Goal: Task Accomplishment & Management: Complete application form

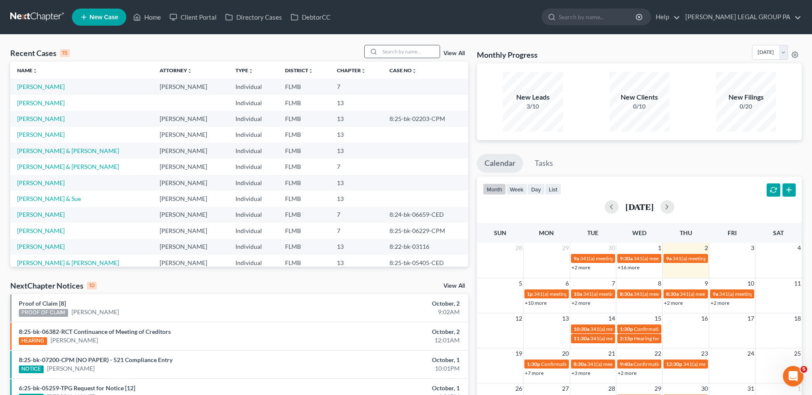
click at [391, 54] on input "search" at bounding box center [410, 51] width 60 height 12
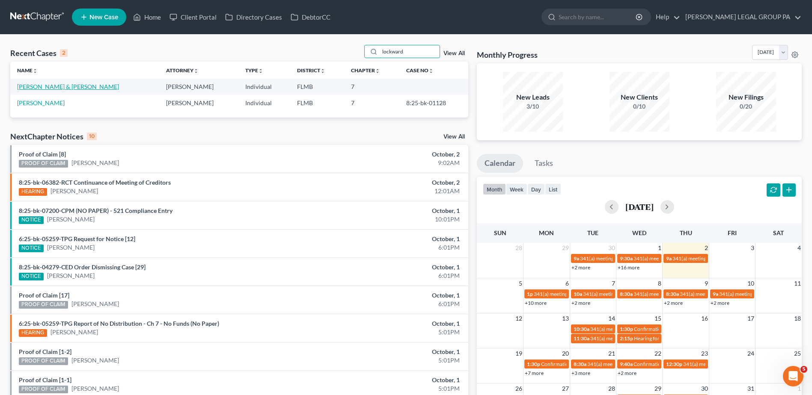
type input "lockward"
click at [67, 89] on link "[PERSON_NAME] & [PERSON_NAME]" at bounding box center [68, 86] width 102 height 7
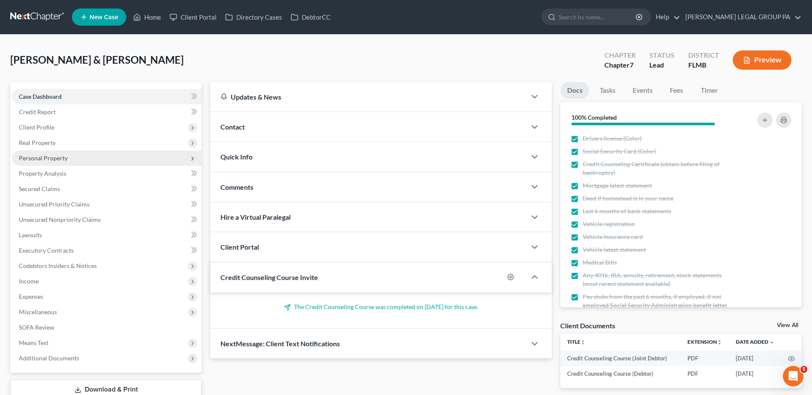
click at [50, 155] on span "Personal Property" at bounding box center [43, 157] width 49 height 7
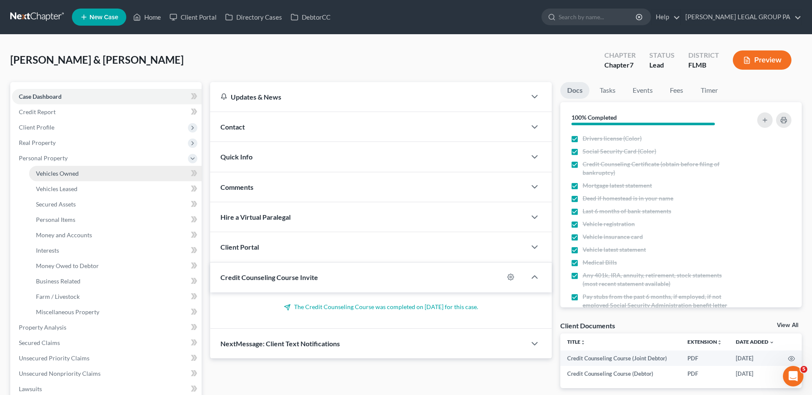
click at [60, 170] on span "Vehicles Owned" at bounding box center [57, 173] width 43 height 7
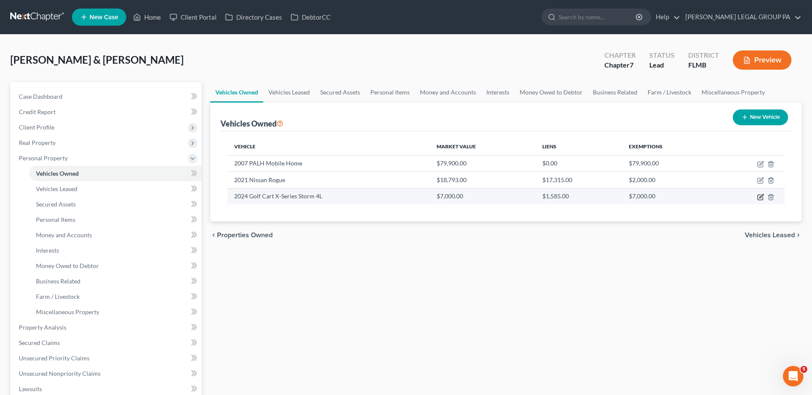
click at [759, 196] on icon "button" at bounding box center [760, 197] width 7 height 7
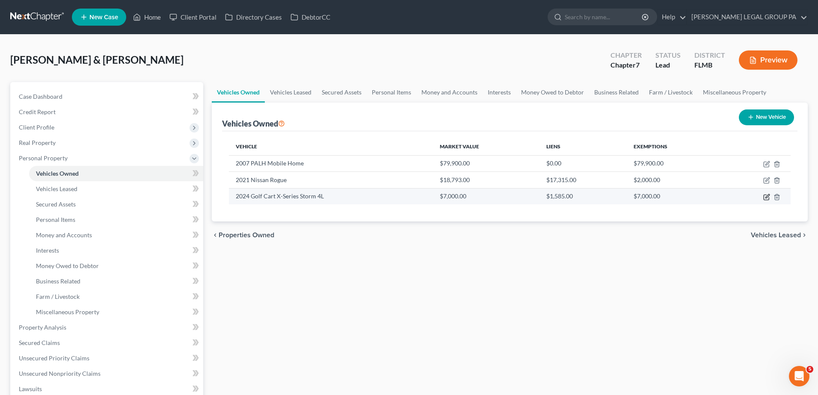
select select "7"
select select "2"
select select "0"
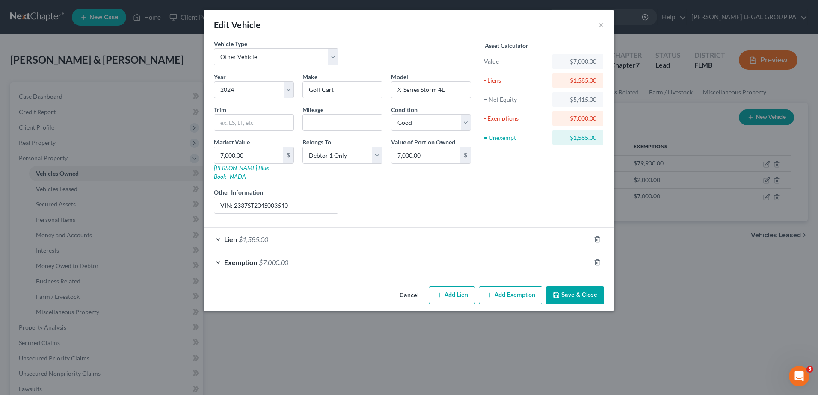
checkbox input "true"
click at [399, 257] on div "Exemption $7,000.00" at bounding box center [397, 262] width 387 height 23
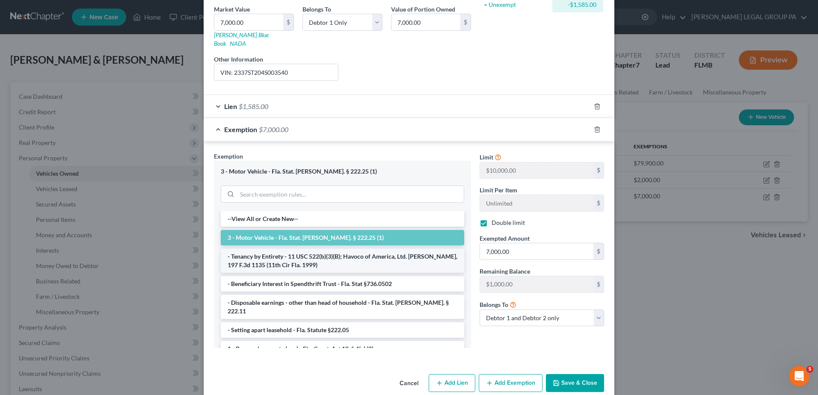
scroll to position [139, 0]
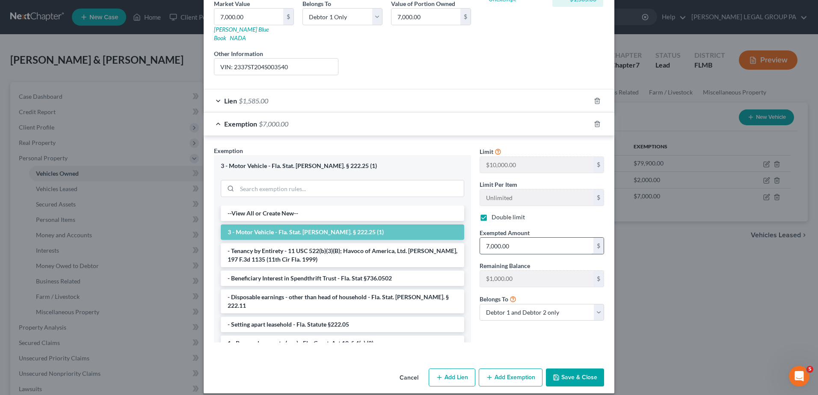
click at [519, 240] on input "7,000.00" at bounding box center [536, 246] width 113 height 16
type input "5,000.00"
click at [584, 369] on button "Save & Close" at bounding box center [575, 378] width 58 height 18
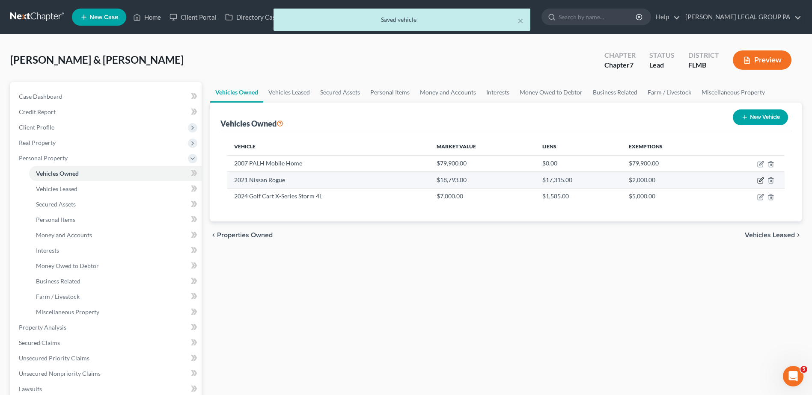
click at [760, 179] on icon "button" at bounding box center [760, 180] width 7 height 7
select select "0"
select select "5"
select select "2"
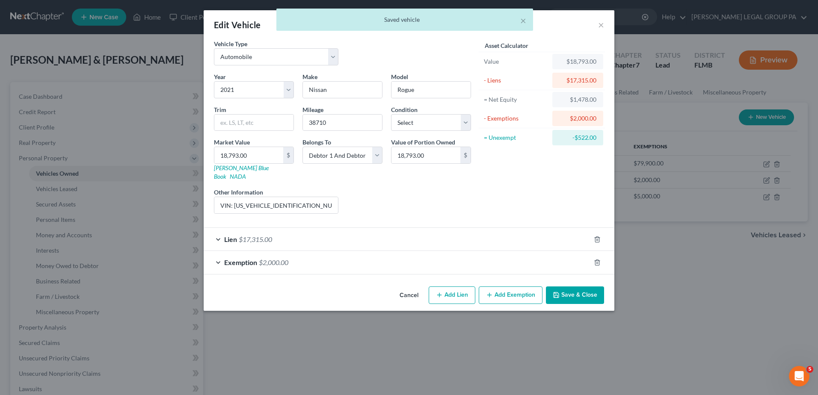
drag, startPoint x: 404, startPoint y: 258, endPoint x: 410, endPoint y: 258, distance: 6.0
click at [405, 258] on div "Exemption $2,000.00" at bounding box center [397, 262] width 387 height 23
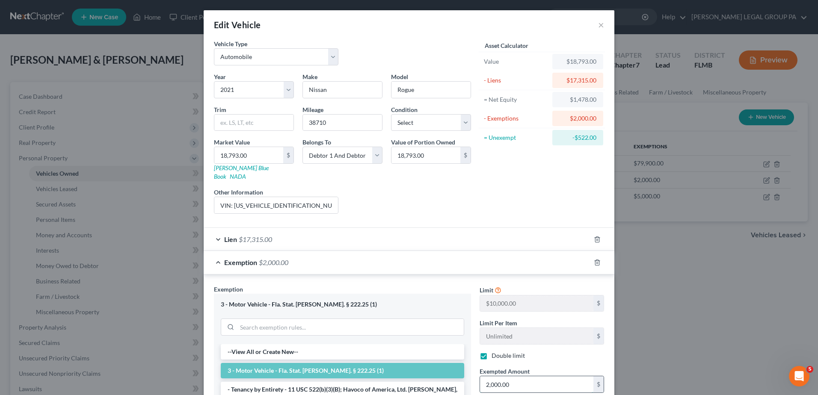
click at [508, 377] on input "2,000.00" at bounding box center [536, 385] width 113 height 16
type input "5,000.00"
click at [665, 297] on div "Edit Vehicle × Vehicle Type Select Automobile Truck Trailer Watercraft Aircraft…" at bounding box center [409, 197] width 818 height 395
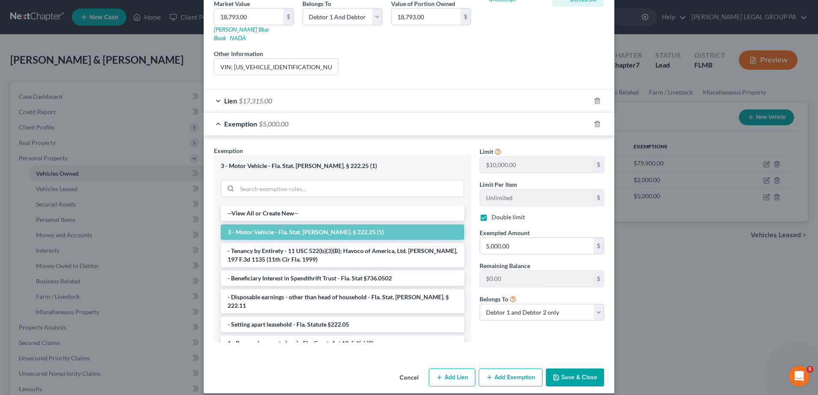
click at [576, 370] on button "Save & Close" at bounding box center [575, 378] width 58 height 18
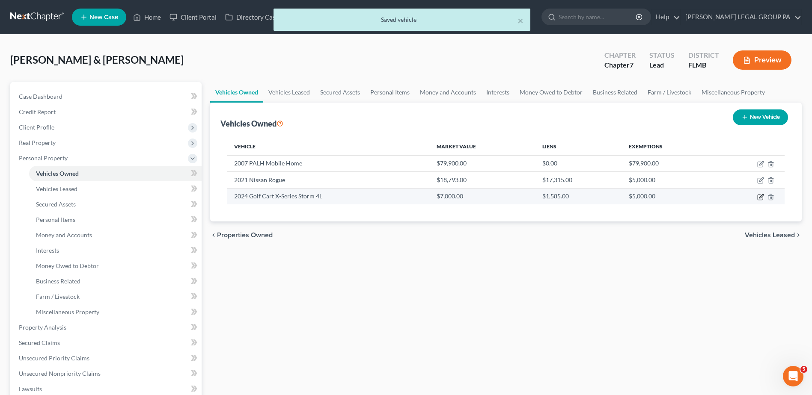
drag, startPoint x: 759, startPoint y: 198, endPoint x: 747, endPoint y: 202, distance: 12.9
click at [759, 198] on icon "button" at bounding box center [760, 197] width 7 height 7
select select "7"
select select "2"
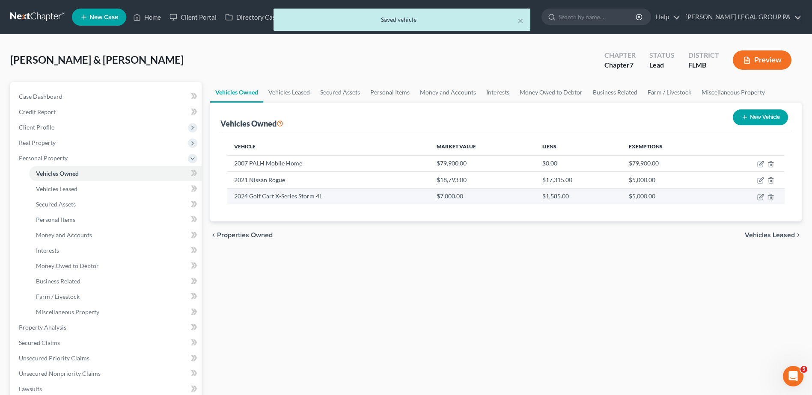
select select "0"
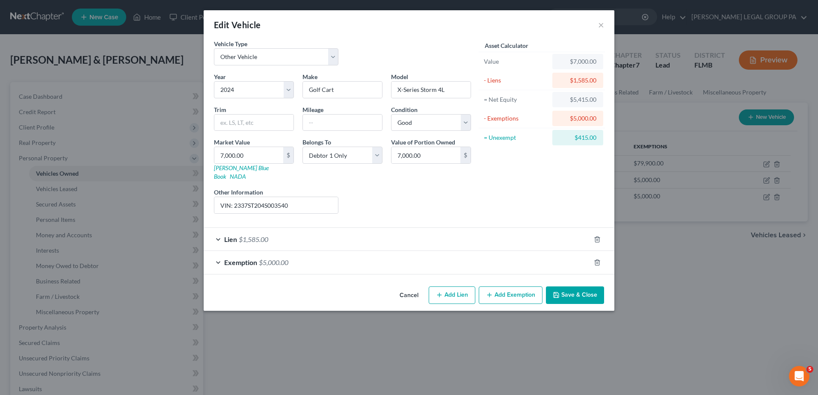
click at [515, 287] on button "Add Exemption" at bounding box center [511, 296] width 64 height 18
select select "2"
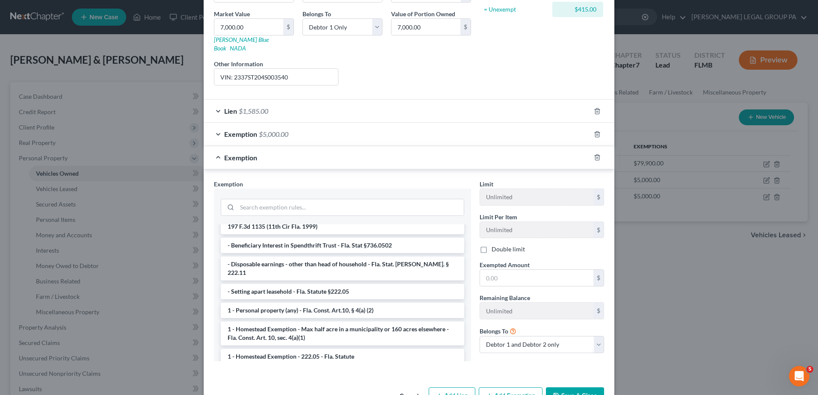
scroll to position [128, 0]
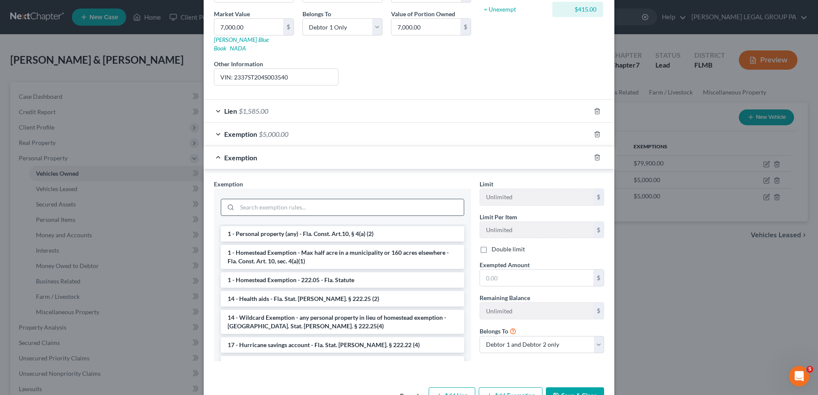
click at [312, 199] on input "search" at bounding box center [350, 207] width 227 height 16
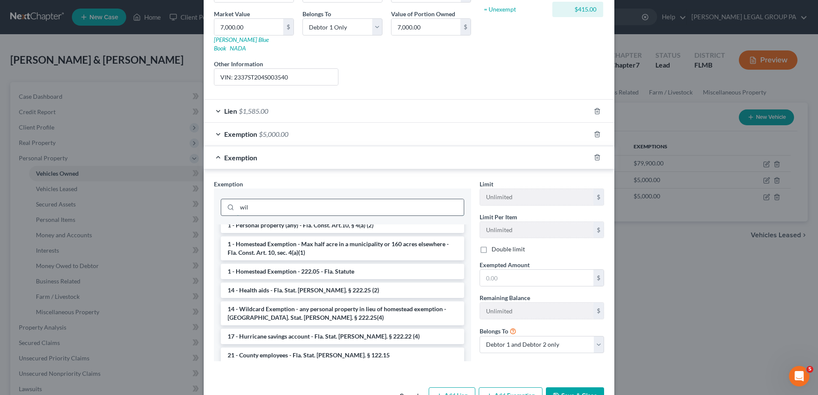
scroll to position [0, 0]
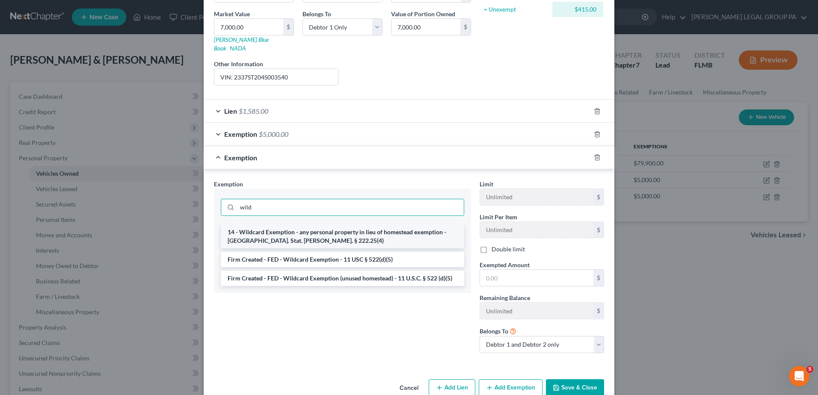
type input "wild"
click at [392, 225] on li "14 - Wildcard Exemption - any personal property in lieu of homestead exemption …" at bounding box center [342, 237] width 243 height 24
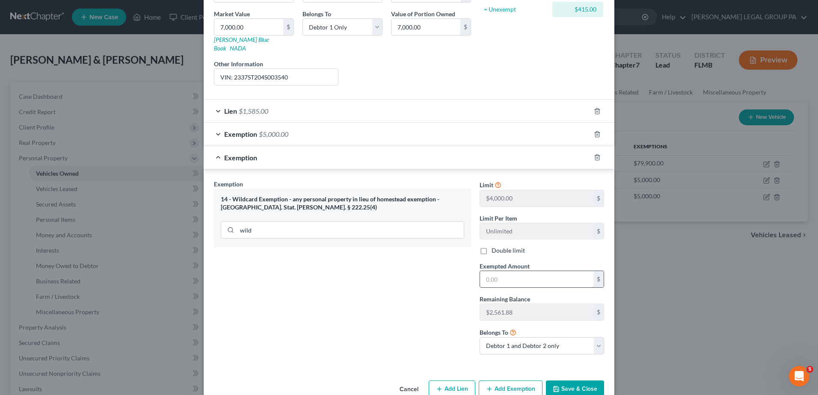
click at [513, 273] on input "text" at bounding box center [536, 279] width 113 height 16
click at [417, 277] on div "Exemption Set must be selected for CA. Exemption * 14 - Wildcard Exemption - an…" at bounding box center [343, 271] width 266 height 182
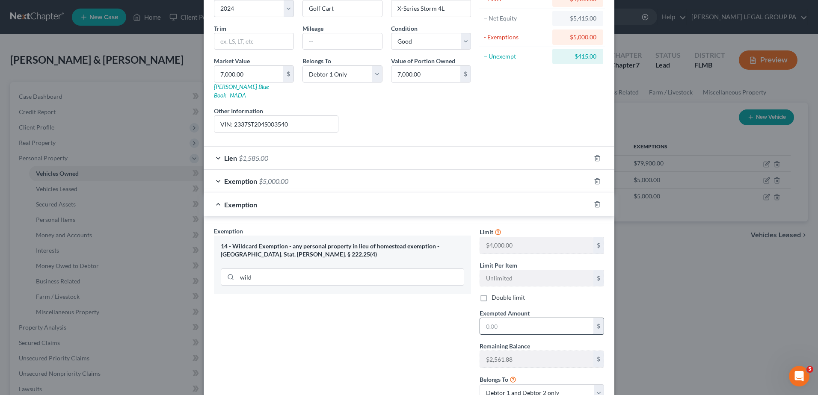
scroll to position [140, 0]
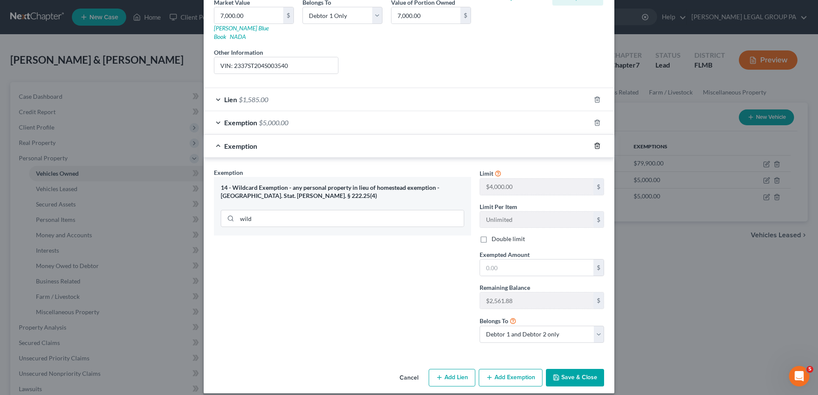
click at [595, 142] on icon "button" at bounding box center [597, 145] width 7 height 7
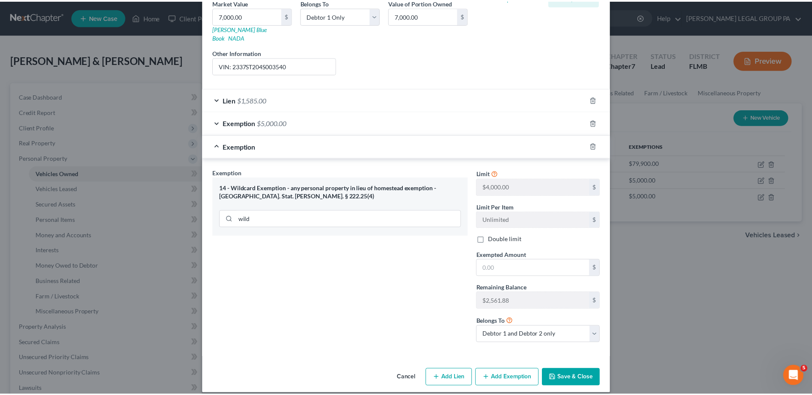
scroll to position [0, 0]
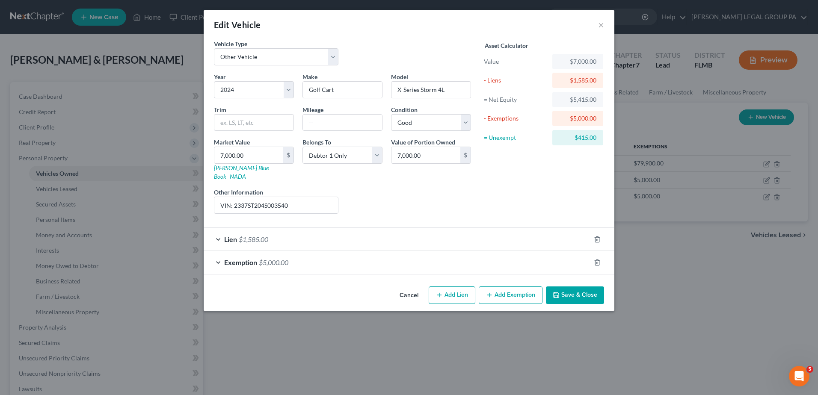
click at [577, 291] on button "Save & Close" at bounding box center [575, 296] width 58 height 18
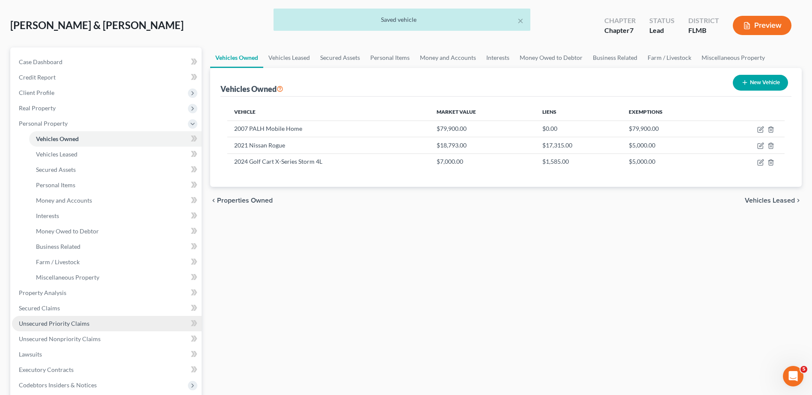
scroll to position [86, 0]
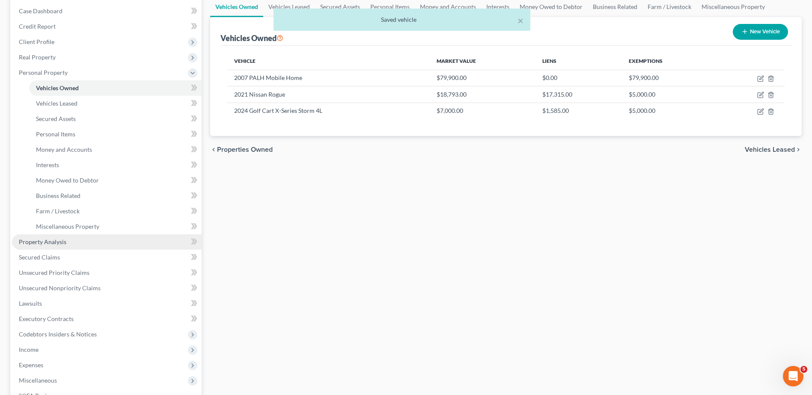
click at [69, 240] on link "Property Analysis" at bounding box center [107, 241] width 190 height 15
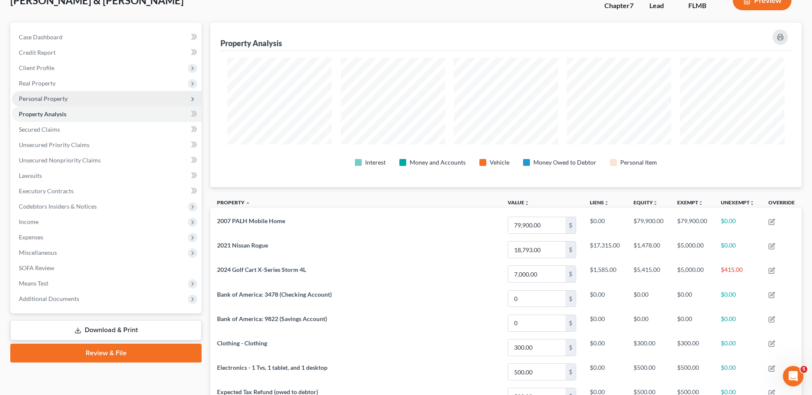
click at [51, 100] on span "Personal Property" at bounding box center [43, 98] width 49 height 7
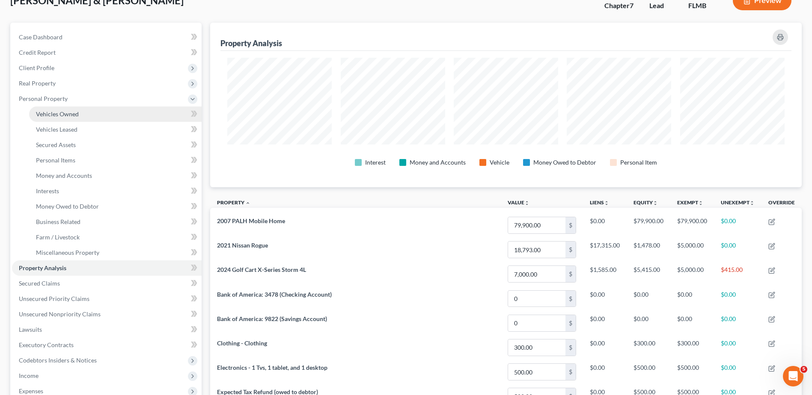
click at [139, 120] on link "Vehicles Owned" at bounding box center [115, 114] width 172 height 15
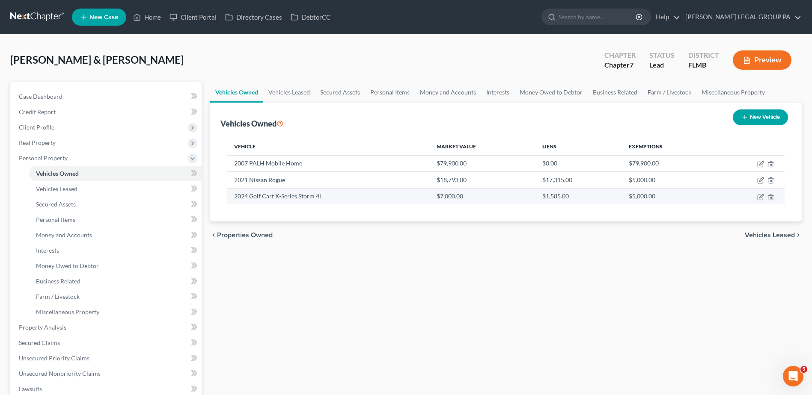
click at [764, 197] on td at bounding box center [750, 196] width 68 height 16
click at [761, 197] on icon "button" at bounding box center [760, 197] width 7 height 7
select select "7"
select select "2"
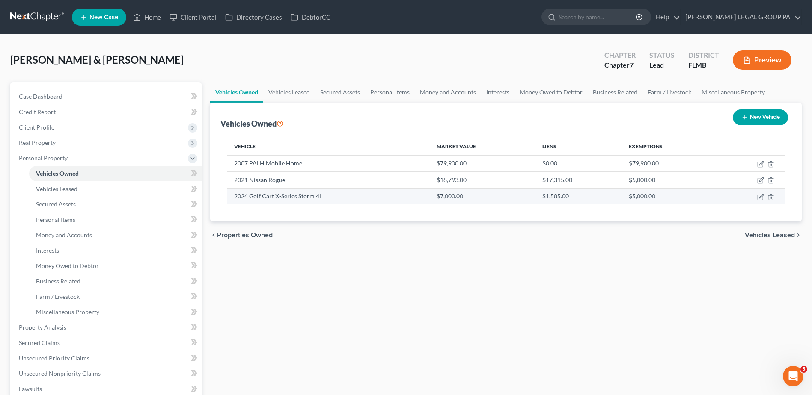
select select "0"
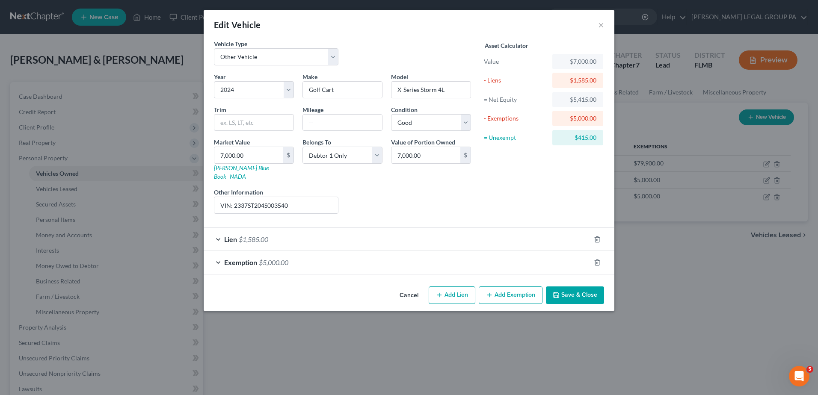
click at [528, 291] on button "Add Exemption" at bounding box center [511, 296] width 64 height 18
select select "2"
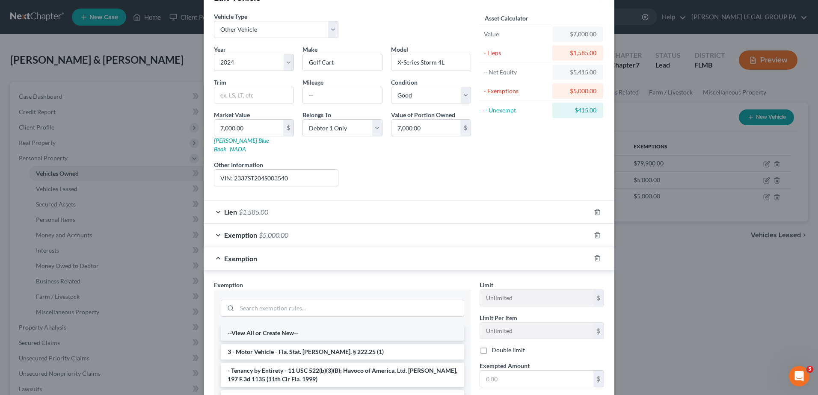
scroll to position [43, 0]
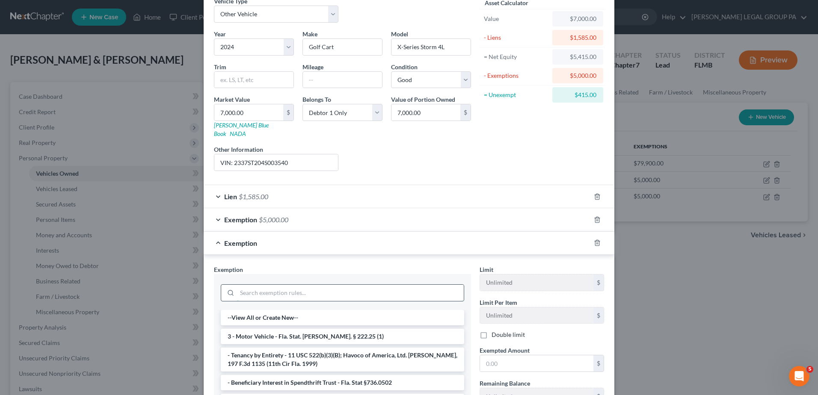
click at [403, 286] on input "search" at bounding box center [350, 293] width 227 height 16
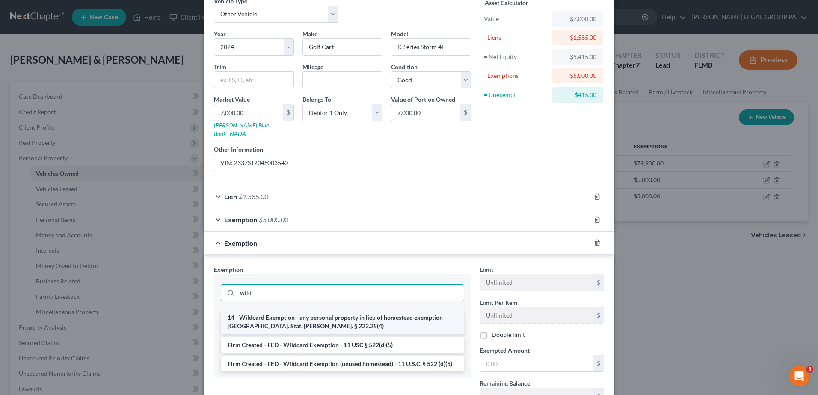
type input "wild"
click at [335, 311] on li "14 - Wildcard Exemption - any personal property in lieu of homestead exemption …" at bounding box center [342, 322] width 243 height 24
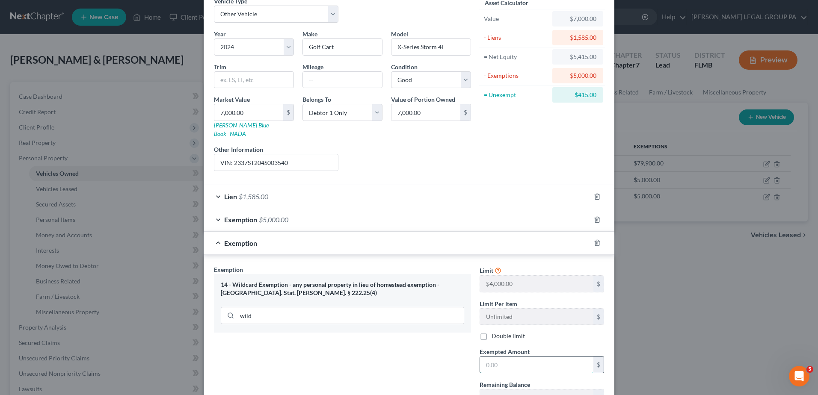
click at [494, 365] on div "$" at bounding box center [542, 364] width 125 height 17
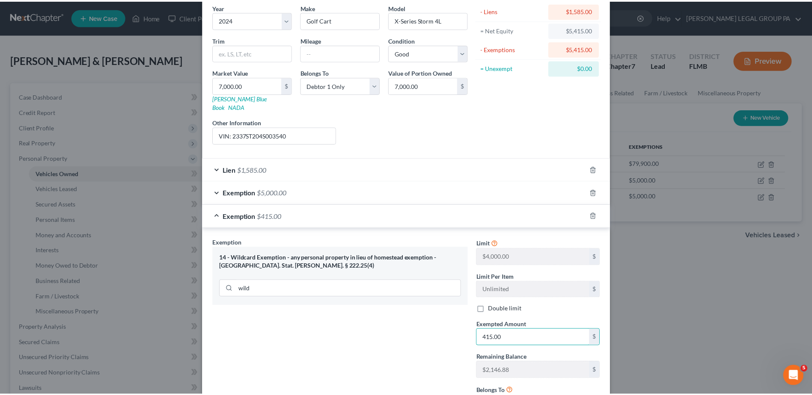
scroll to position [140, 0]
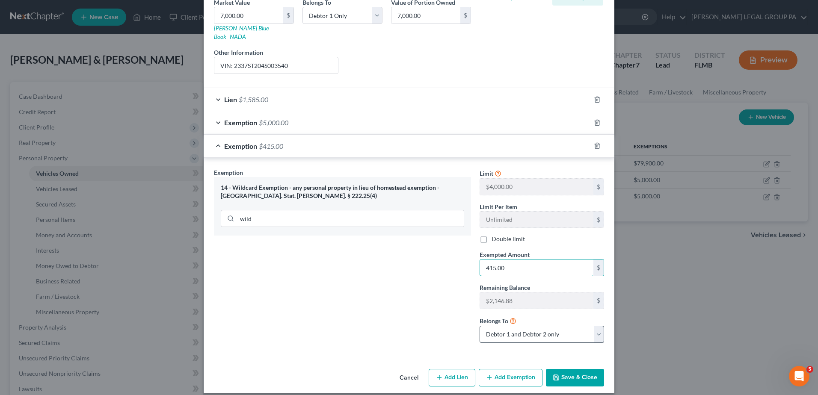
type input "415.00"
click at [562, 326] on select "Debtor 1 only Debtor 2 only Debtor 1 and Debtor 2 only" at bounding box center [542, 334] width 125 height 17
select select "0"
click at [480, 326] on select "Debtor 1 only Debtor 2 only Debtor 1 and Debtor 2 only" at bounding box center [542, 334] width 125 height 17
click at [564, 369] on button "Save & Close" at bounding box center [575, 378] width 58 height 18
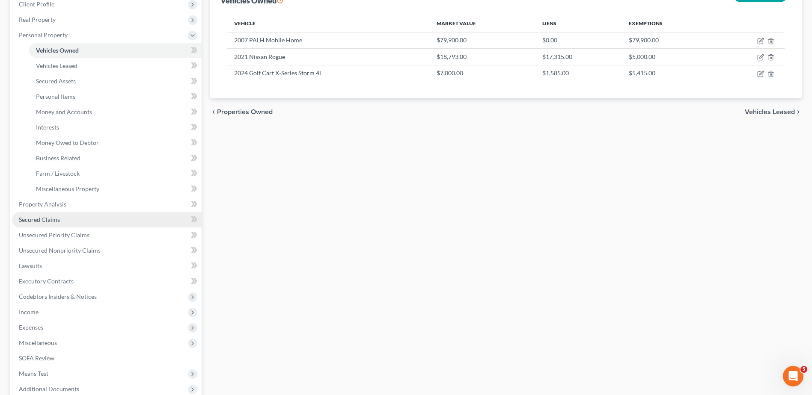
scroll to position [128, 0]
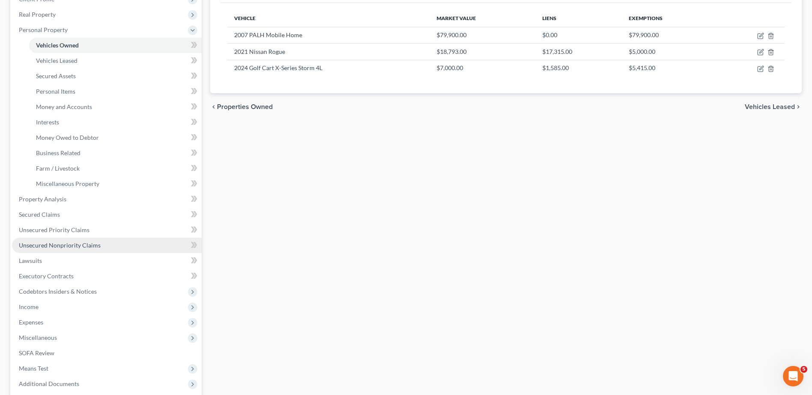
click at [86, 244] on span "Unsecured Nonpriority Claims" at bounding box center [60, 245] width 82 height 7
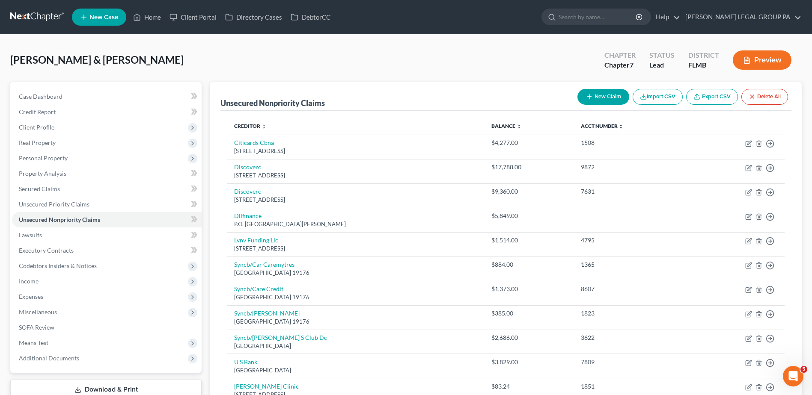
click at [614, 93] on button "New Claim" at bounding box center [603, 97] width 52 height 16
select select "2"
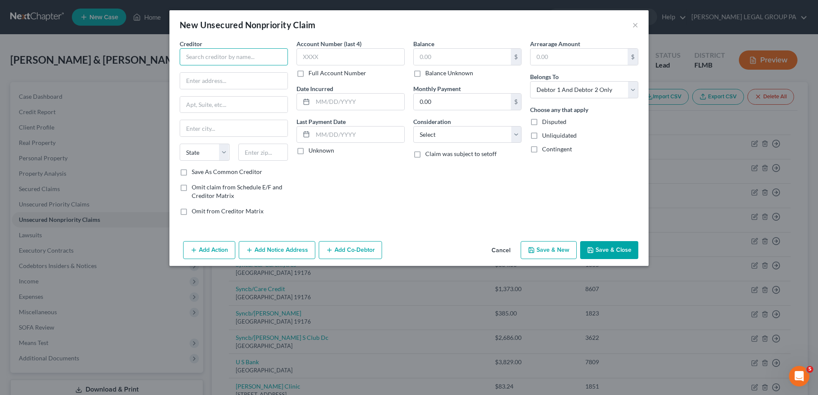
click at [214, 57] on input "text" at bounding box center [234, 56] width 108 height 17
type input "JCPenn"
click at [515, 253] on button "Cancel" at bounding box center [501, 250] width 33 height 17
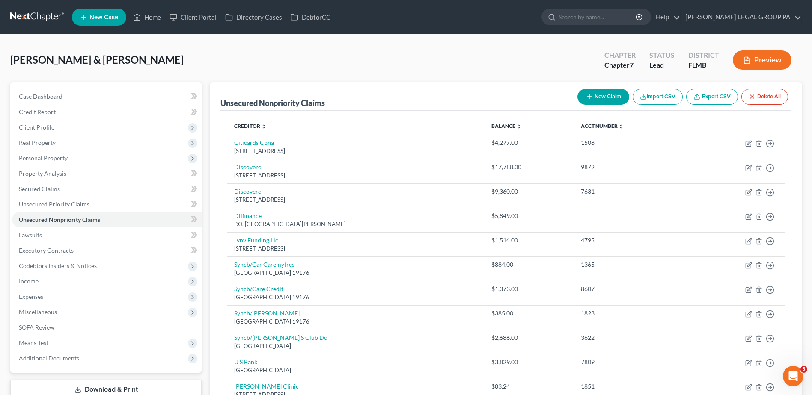
click at [591, 92] on button "New Claim" at bounding box center [603, 97] width 52 height 16
select select "2"
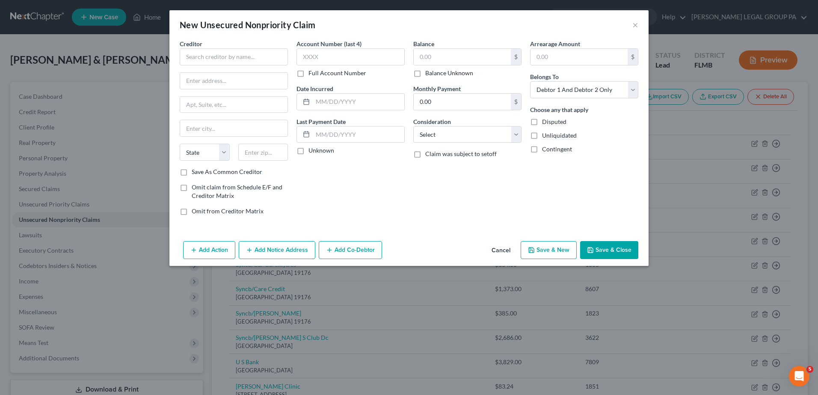
click at [291, 60] on div "Creditor * State AL AK AR AZ CA CO CT DE DC FL GA GU HI ID IL IN IA KS KY LA ME…" at bounding box center [233, 130] width 117 height 183
click at [245, 50] on input "text" at bounding box center [234, 56] width 108 height 17
click at [199, 58] on input "Syncb/JCP" at bounding box center [234, 56] width 108 height 17
paste input "c Penneys"
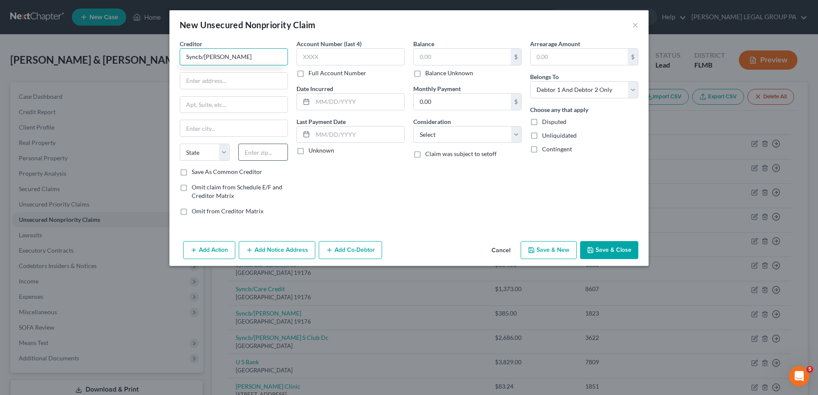
type input "Syncb/Jc Penneys"
click at [264, 151] on input "text" at bounding box center [263, 152] width 50 height 17
type input "19176"
click at [211, 82] on input "text" at bounding box center [233, 81] width 107 height 16
type input "PO Box 71729"
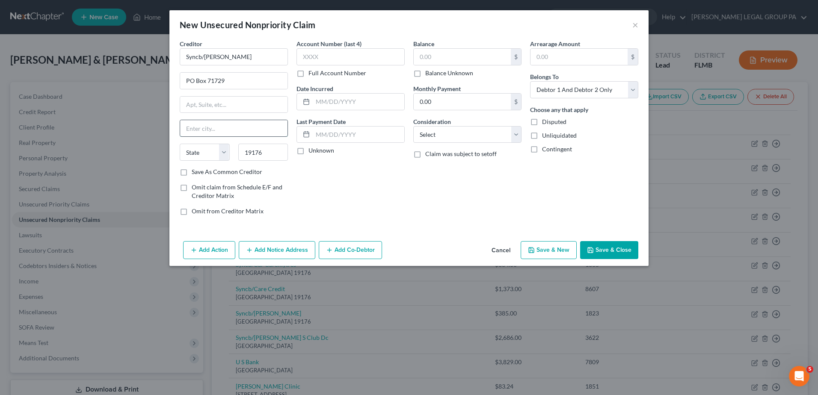
click at [208, 132] on input "text" at bounding box center [233, 128] width 107 height 16
type input "Philadelphia"
select select "39"
click at [375, 61] on input "text" at bounding box center [351, 56] width 108 height 17
click at [353, 51] on input "text" at bounding box center [351, 56] width 108 height 17
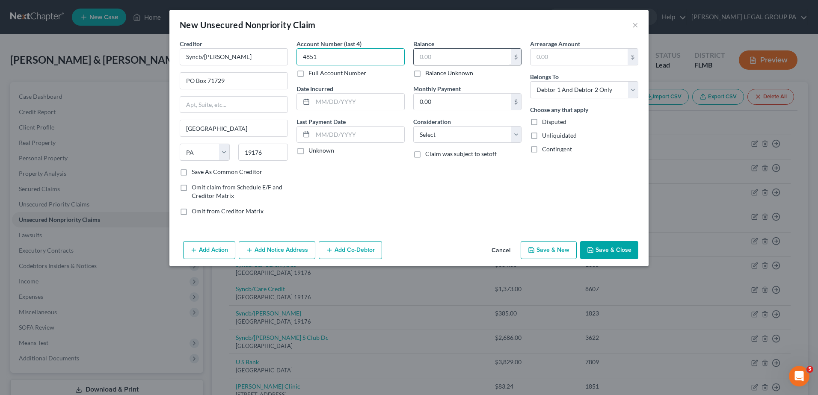
type input "4851"
click at [431, 59] on input "text" at bounding box center [462, 57] width 97 height 16
click at [627, 246] on button "Save & Close" at bounding box center [609, 250] width 58 height 18
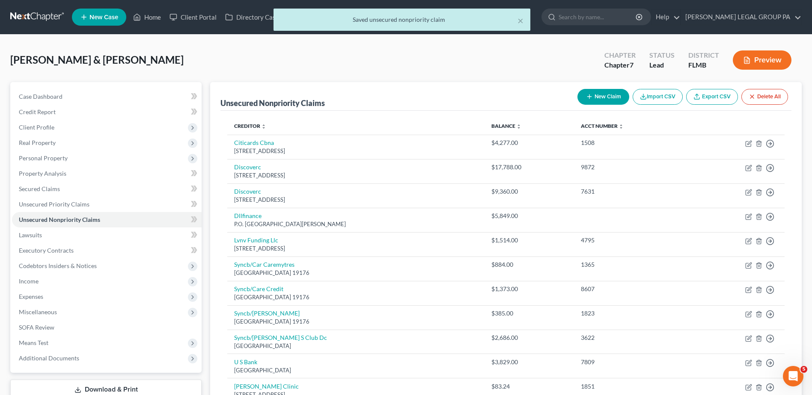
click at [615, 95] on button "New Claim" at bounding box center [603, 97] width 52 height 16
select select "2"
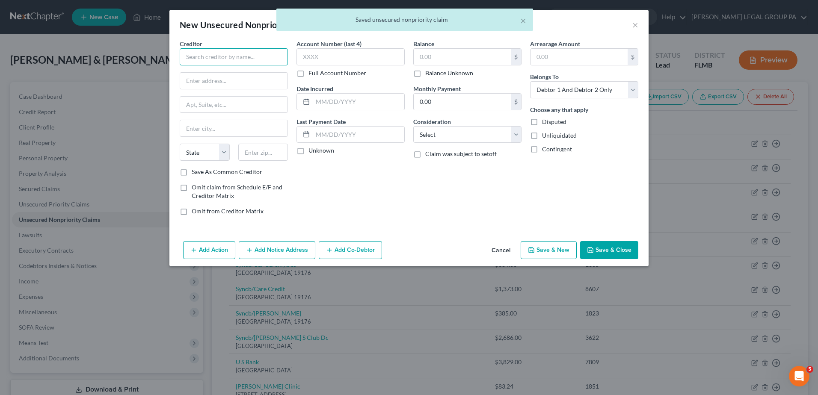
click at [225, 59] on input "text" at bounding box center [234, 56] width 108 height 17
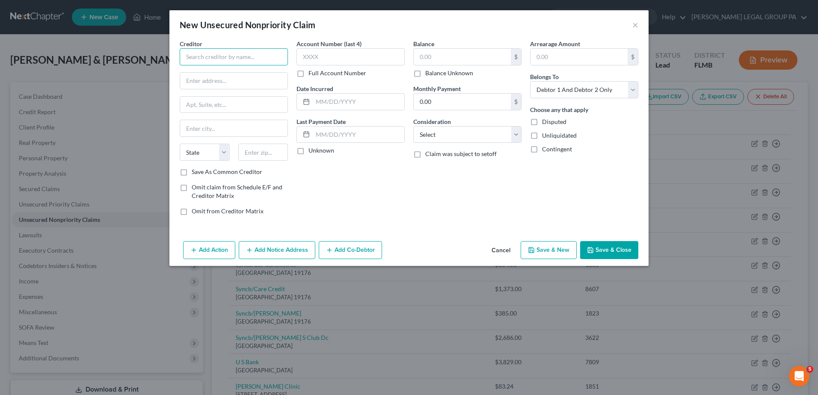
click at [248, 63] on input "text" at bounding box center [234, 56] width 108 height 17
type input "v"
paste input "Syncb/Sam S Club Dc"
type input "Syncb/Sam S Club Dc"
click at [238, 80] on input "text" at bounding box center [233, 81] width 107 height 16
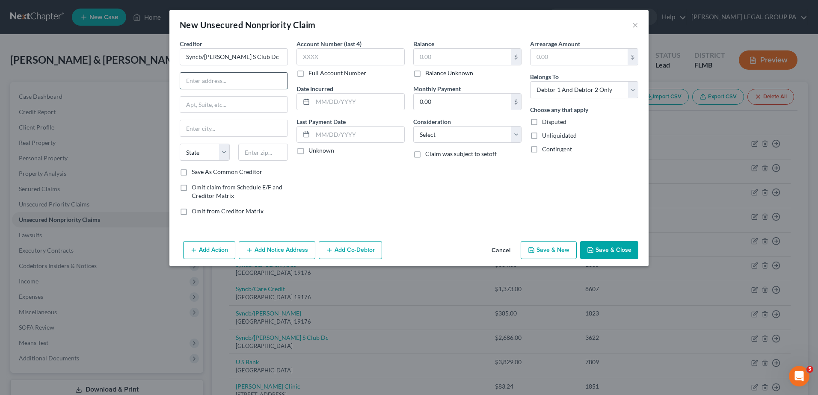
click at [234, 81] on input "text" at bounding box center [233, 81] width 107 height 16
paste input "Po Box 71727"
type input "Po Box 71727"
click at [264, 153] on input "text" at bounding box center [263, 152] width 50 height 17
type input "19176"
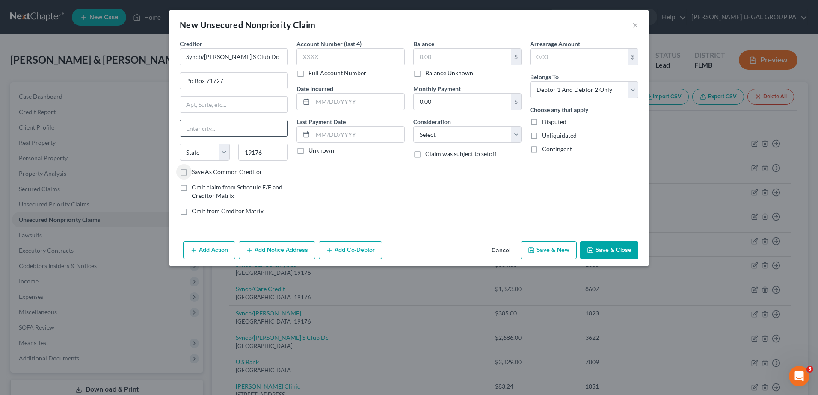
drag, startPoint x: 202, startPoint y: 133, endPoint x: 269, endPoint y: 121, distance: 67.7
click at [203, 133] on input "text" at bounding box center [233, 128] width 107 height 16
type input "Philadelphia"
select select "39"
click at [504, 186] on div "Balance $ Balance Unknown Balance Undetermined $ Balance Unknown Monthly Paymen…" at bounding box center [467, 130] width 117 height 183
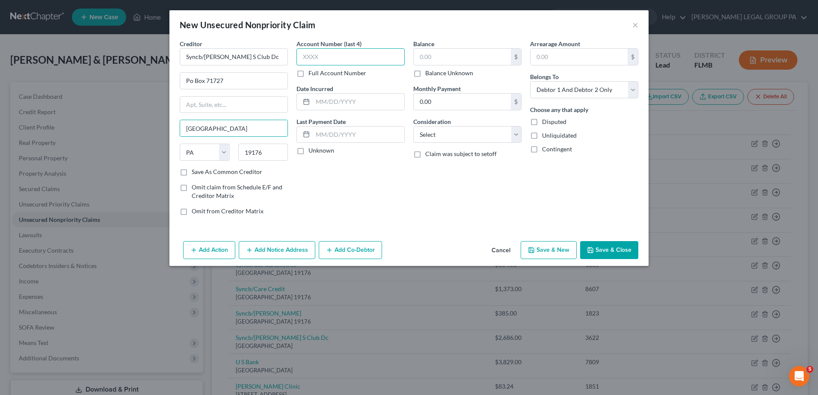
click at [368, 63] on input "text" at bounding box center [351, 56] width 108 height 17
click at [320, 54] on input "text" at bounding box center [351, 56] width 108 height 17
type input "1504"
click at [598, 244] on button "Save & Close" at bounding box center [609, 250] width 58 height 18
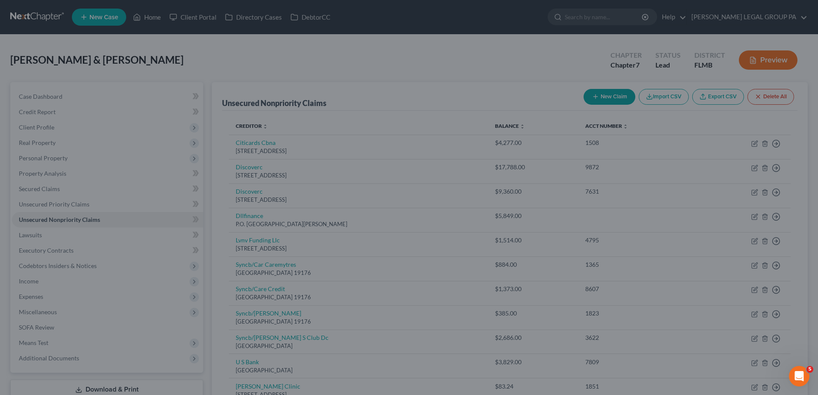
type input "0.00"
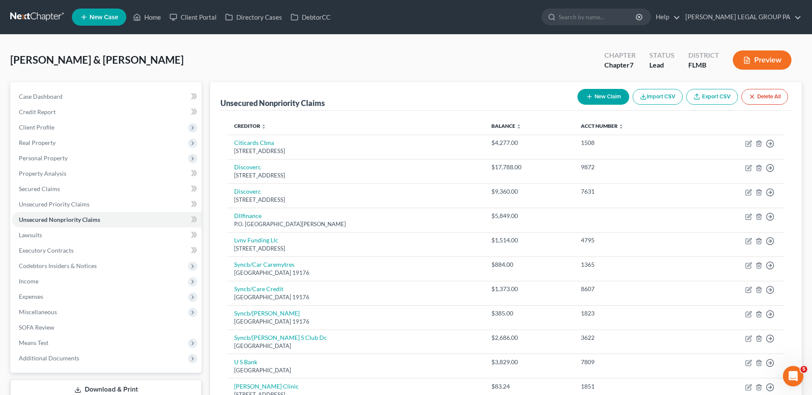
click at [44, 14] on link at bounding box center [37, 16] width 55 height 15
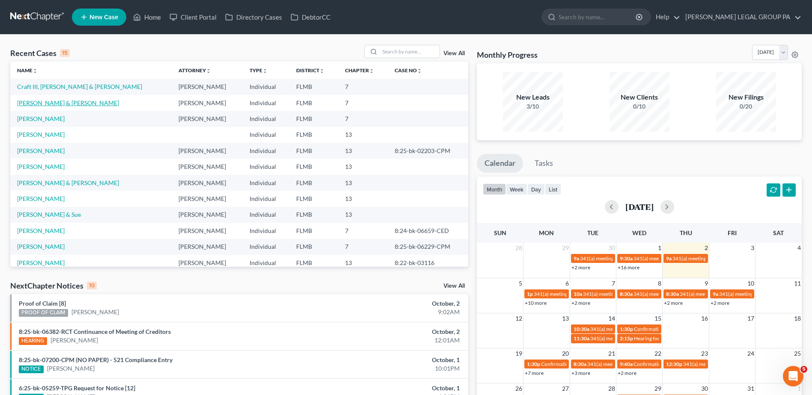
click at [47, 104] on link "[PERSON_NAME] & [PERSON_NAME]" at bounding box center [68, 102] width 102 height 7
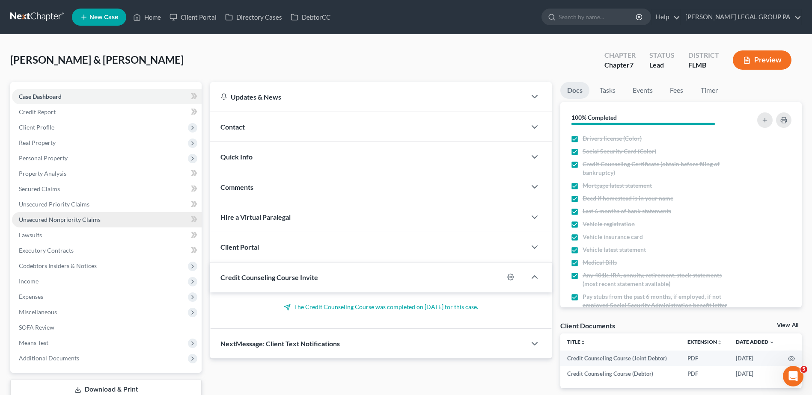
click at [138, 212] on link "Unsecured Nonpriority Claims" at bounding box center [107, 219] width 190 height 15
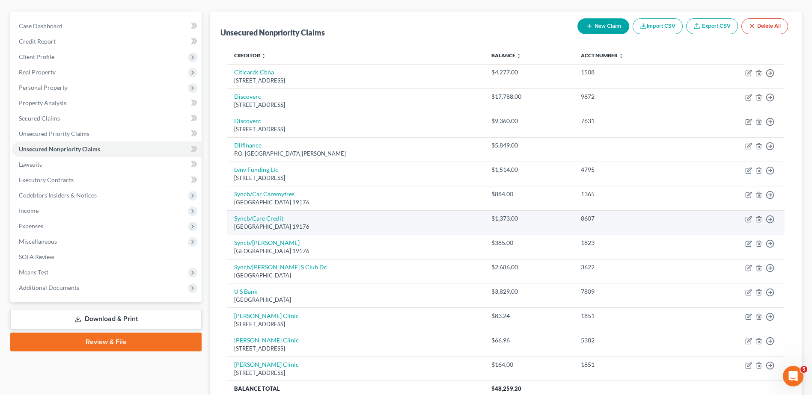
scroll to position [86, 0]
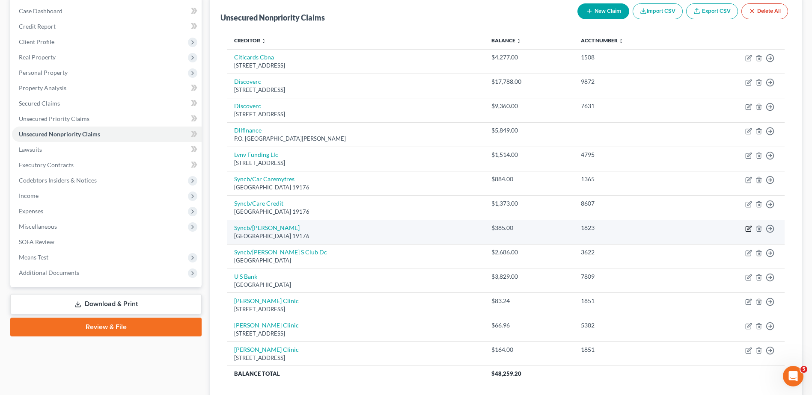
click at [745, 228] on icon "button" at bounding box center [748, 228] width 7 height 7
select select "39"
select select "1"
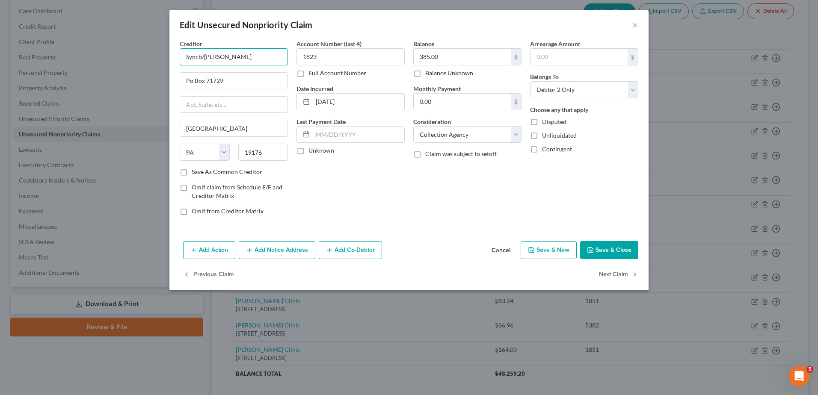
click at [211, 61] on input "Syncb/Jc Penneys" at bounding box center [234, 56] width 108 height 17
click at [209, 60] on input "Syncb/Jc Penneys" at bounding box center [234, 56] width 108 height 17
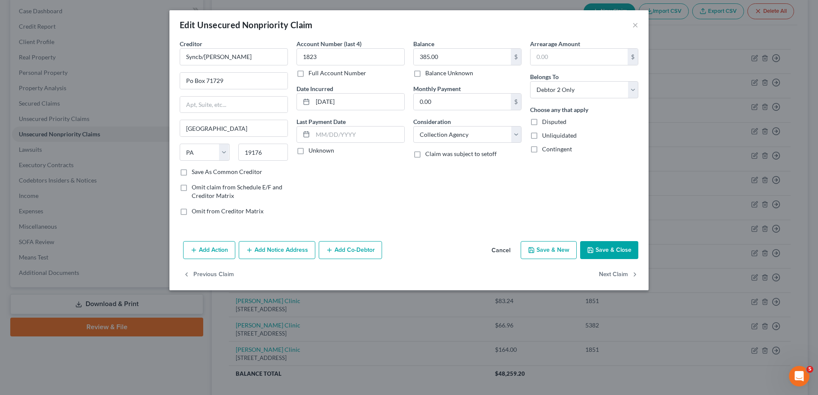
click at [617, 254] on button "Save & Close" at bounding box center [609, 250] width 58 height 18
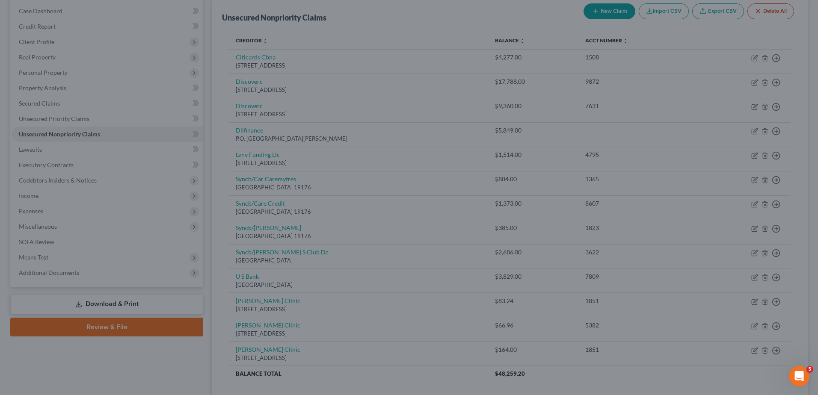
type input "0"
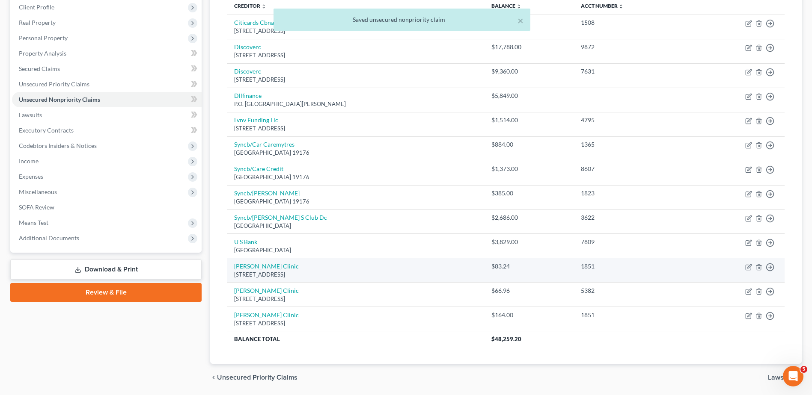
scroll to position [63, 0]
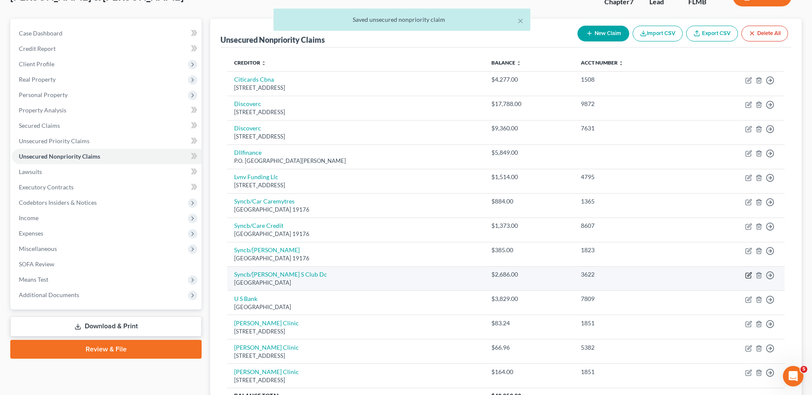
click at [749, 276] on icon "button" at bounding box center [748, 275] width 7 height 7
select select "39"
select select "1"
select select "0"
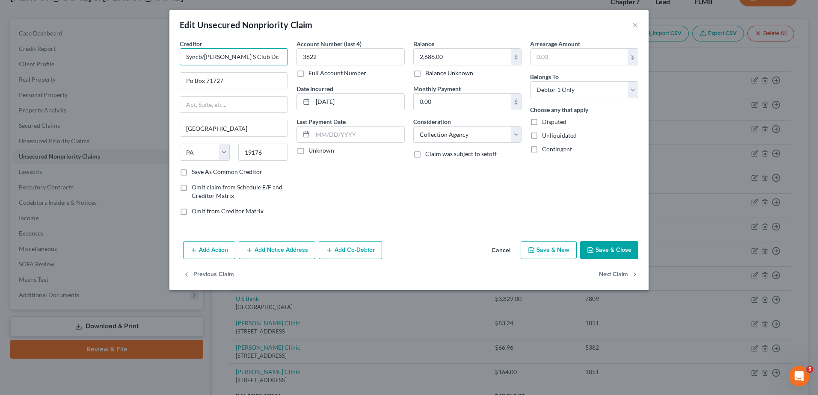
click at [225, 59] on input "Syncb/Sam S Club Dc" at bounding box center [234, 56] width 108 height 17
click at [212, 81] on input "Po Box 71727" at bounding box center [233, 81] width 107 height 16
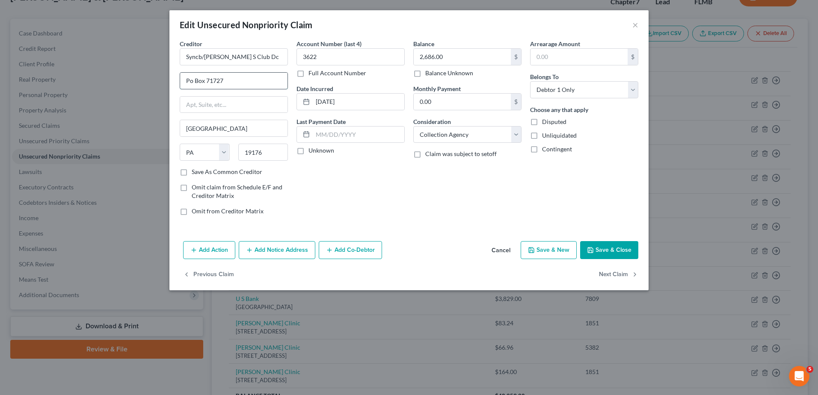
click at [212, 81] on input "Po Box 71727" at bounding box center [233, 81] width 107 height 16
click at [597, 242] on button "Save & Close" at bounding box center [609, 250] width 58 height 18
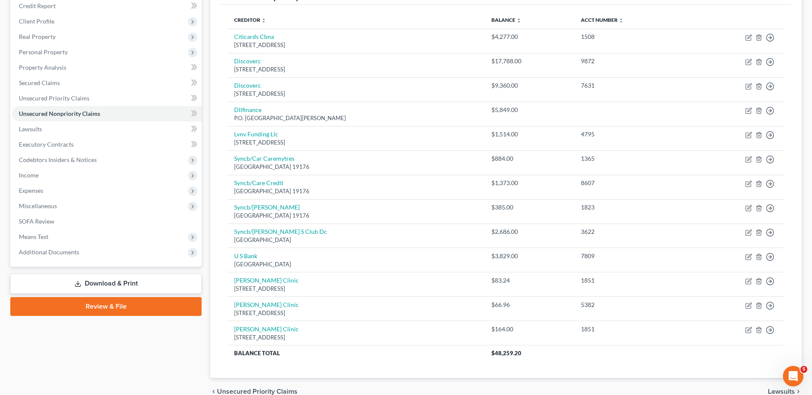
scroll to position [0, 0]
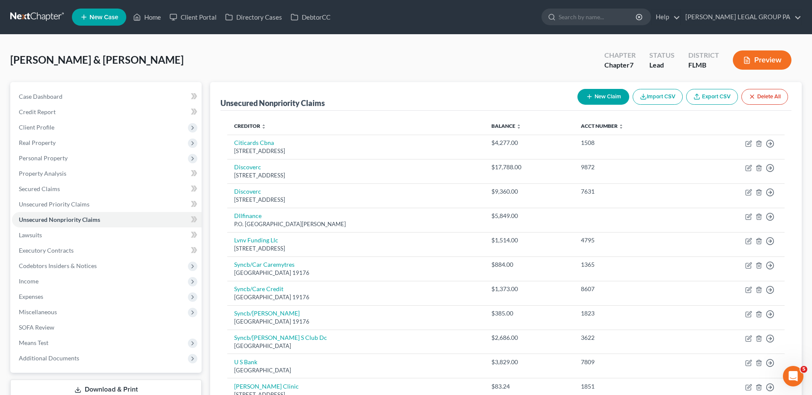
click at [50, 20] on link at bounding box center [37, 16] width 55 height 15
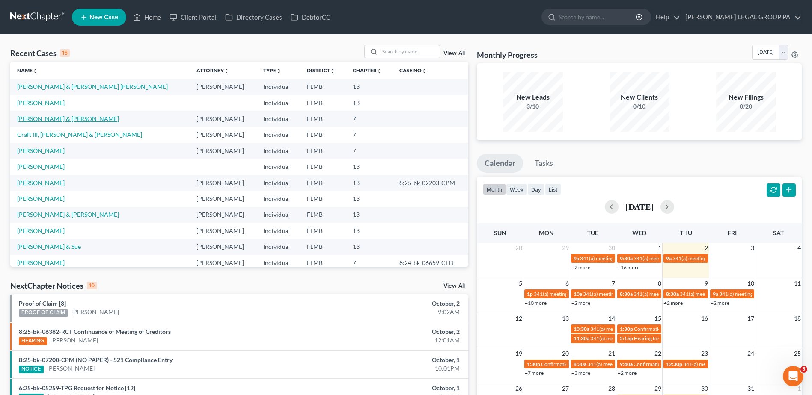
click at [50, 119] on link "[PERSON_NAME] & [PERSON_NAME]" at bounding box center [68, 118] width 102 height 7
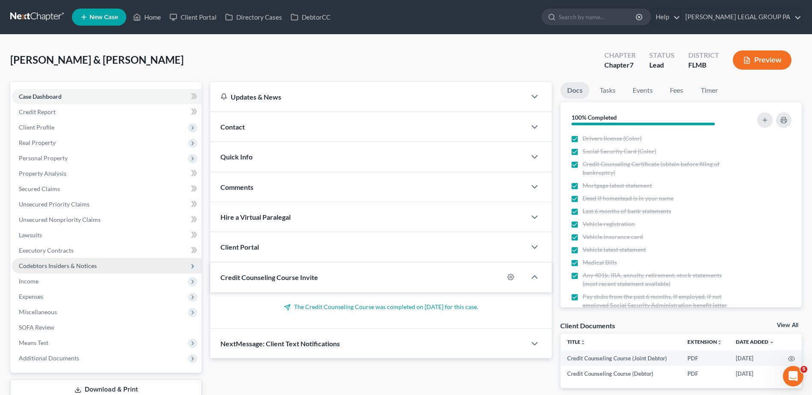
click at [50, 264] on span "Codebtors Insiders & Notices" at bounding box center [58, 265] width 78 height 7
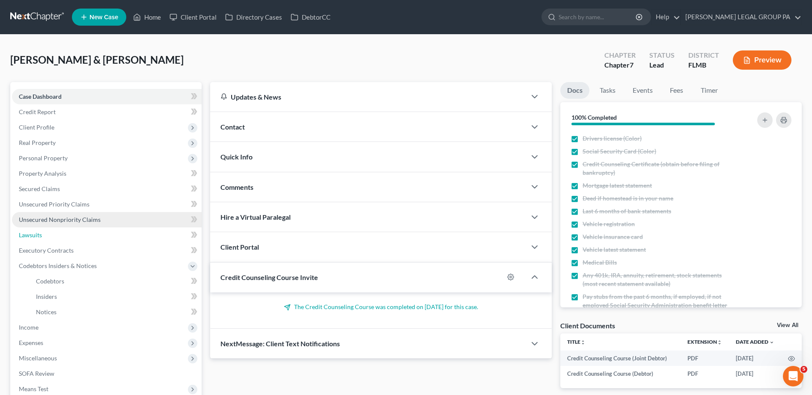
drag, startPoint x: 63, startPoint y: 228, endPoint x: 67, endPoint y: 222, distance: 7.0
click at [63, 228] on link "Lawsuits" at bounding box center [107, 235] width 190 height 15
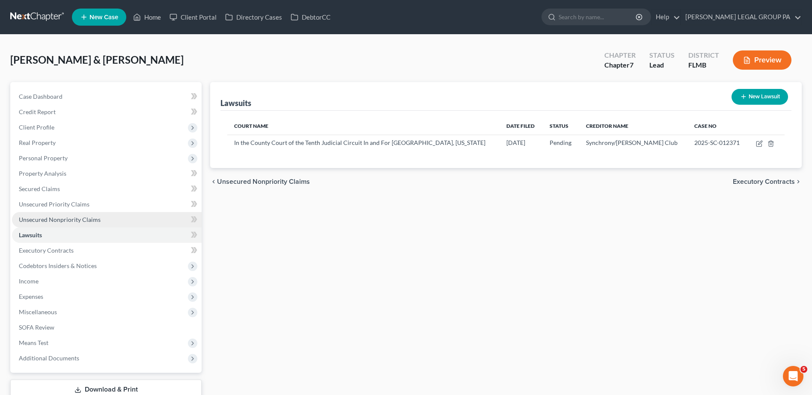
click at [68, 221] on span "Unsecured Nonpriority Claims" at bounding box center [60, 219] width 82 height 7
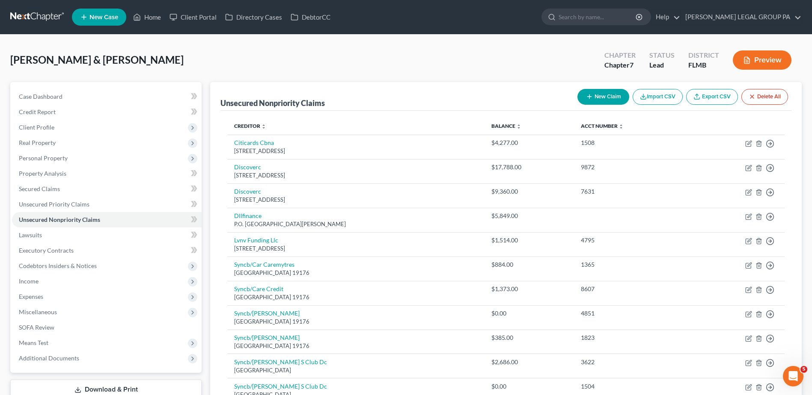
click at [26, 25] on nav "Home New Case Client Portal Directory Cases DebtorCC WELLER LEGAL GROUP PA lcue…" at bounding box center [406, 17] width 812 height 34
click at [24, 19] on link at bounding box center [37, 16] width 55 height 15
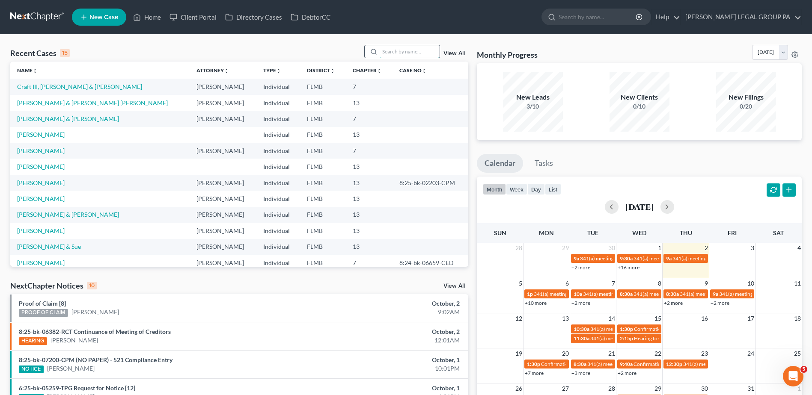
click at [386, 47] on input "search" at bounding box center [410, 51] width 60 height 12
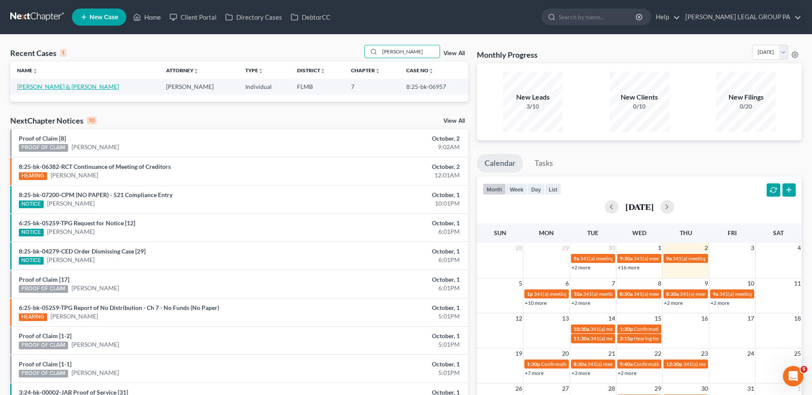
type input "oversmith"
click at [47, 85] on link "[PERSON_NAME] & [PERSON_NAME]" at bounding box center [68, 86] width 102 height 7
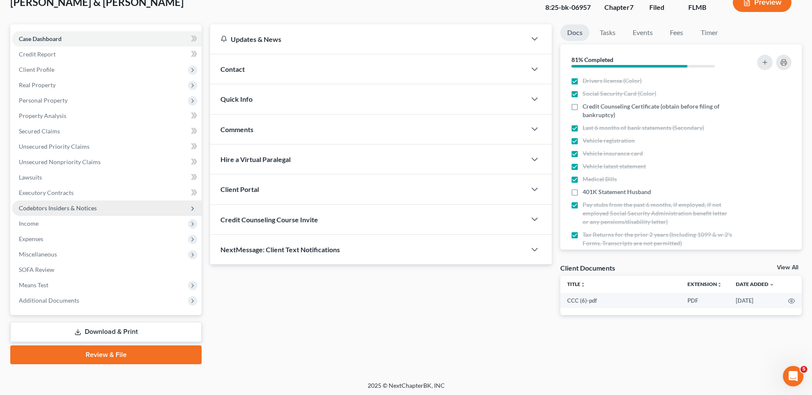
scroll to position [59, 0]
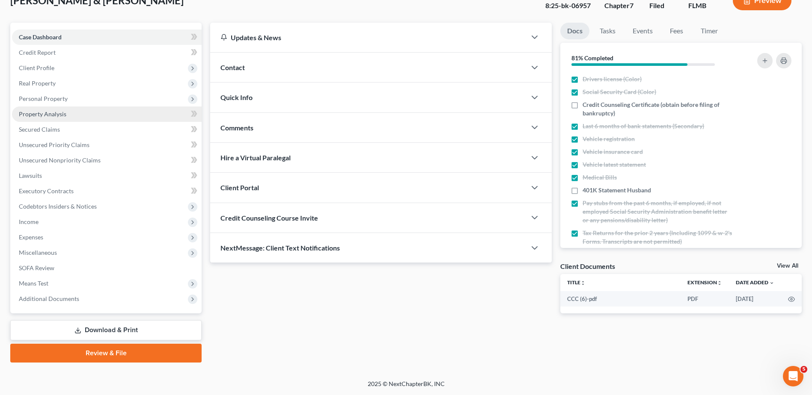
click at [37, 110] on span "Property Analysis" at bounding box center [42, 113] width 47 height 7
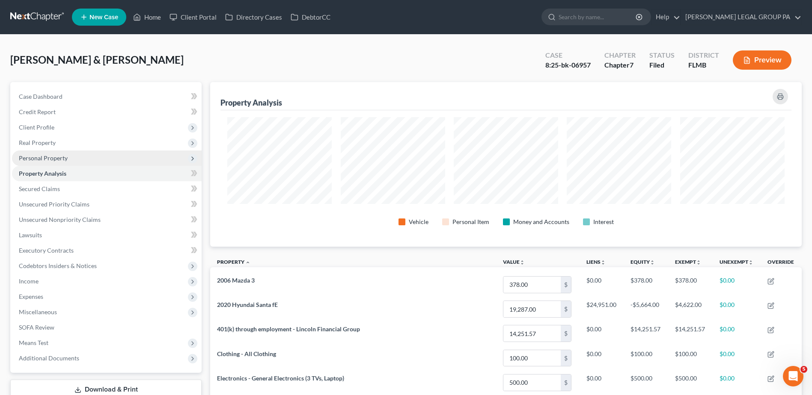
click at [48, 152] on span "Personal Property" at bounding box center [107, 158] width 190 height 15
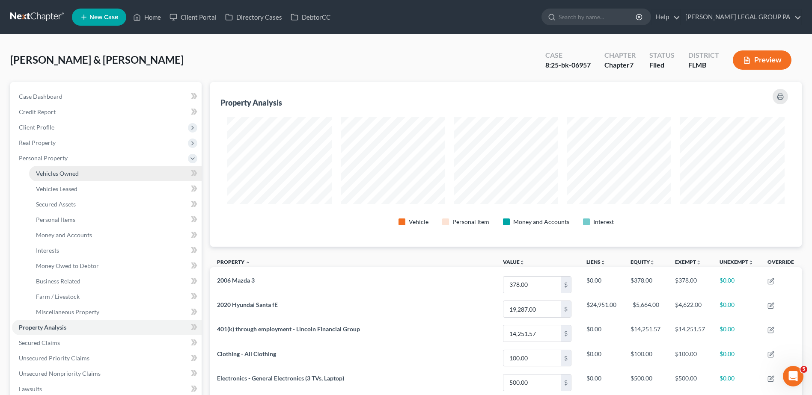
click at [137, 175] on link "Vehicles Owned" at bounding box center [115, 173] width 172 height 15
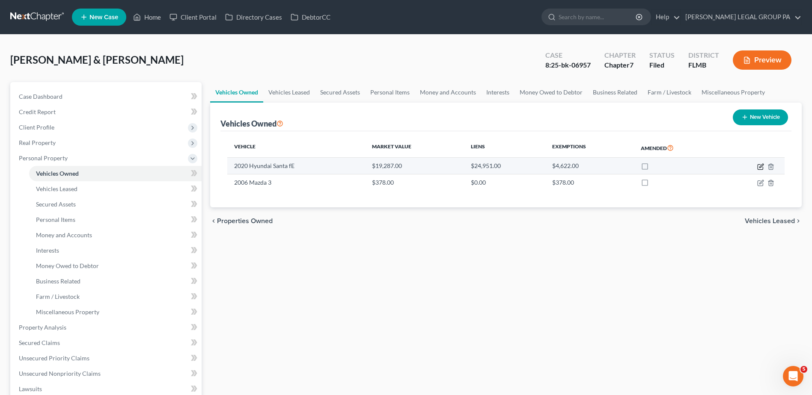
click at [759, 168] on icon "button" at bounding box center [760, 166] width 7 height 7
select select "0"
select select "6"
select select "1"
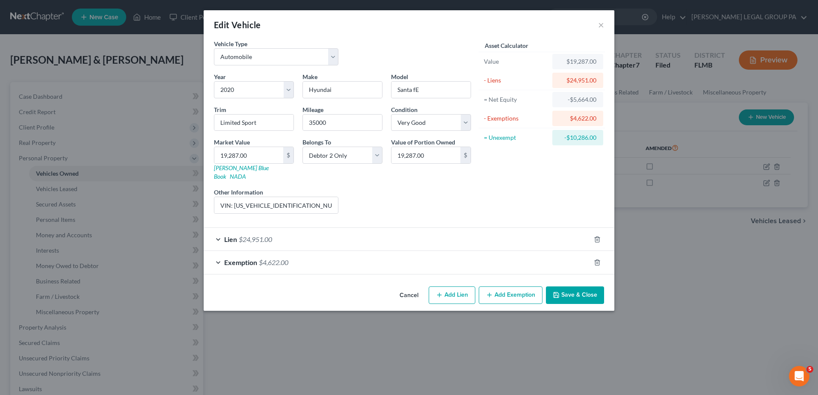
click at [361, 258] on div "Exemption $4,622.00" at bounding box center [397, 262] width 387 height 23
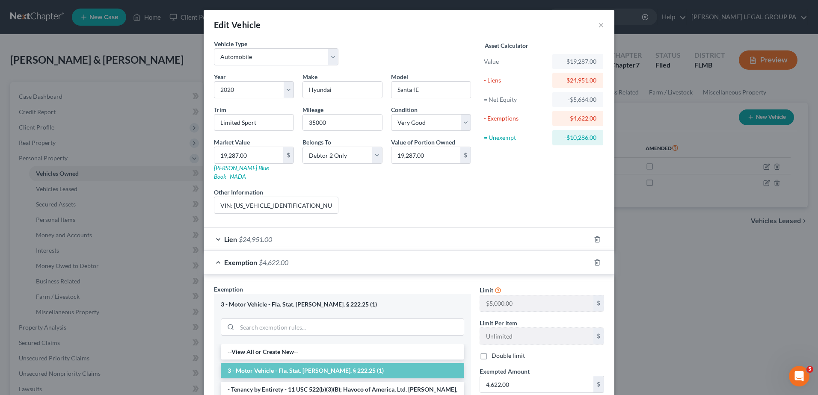
click at [351, 237] on div "Lien $24,951.00" at bounding box center [397, 239] width 387 height 23
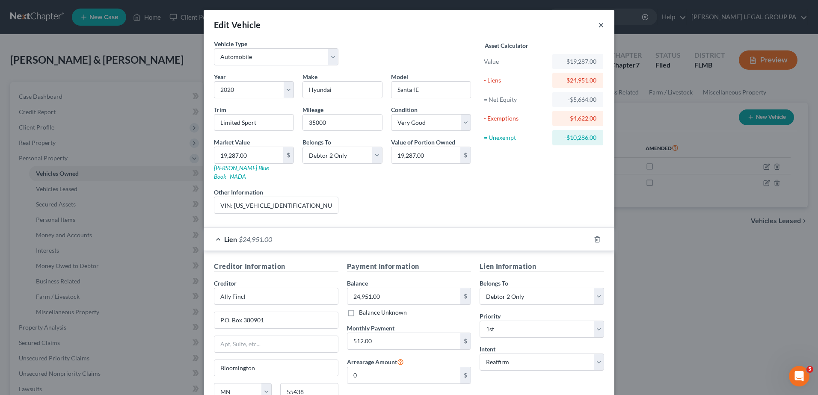
click at [598, 25] on button "×" at bounding box center [601, 25] width 6 height 10
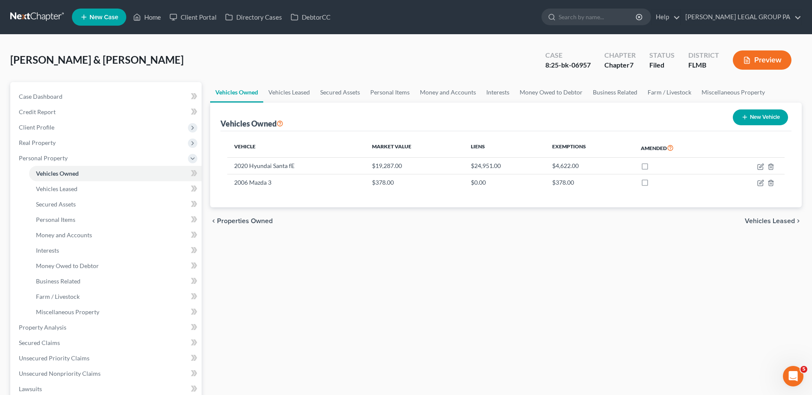
click at [51, 17] on link at bounding box center [37, 16] width 55 height 15
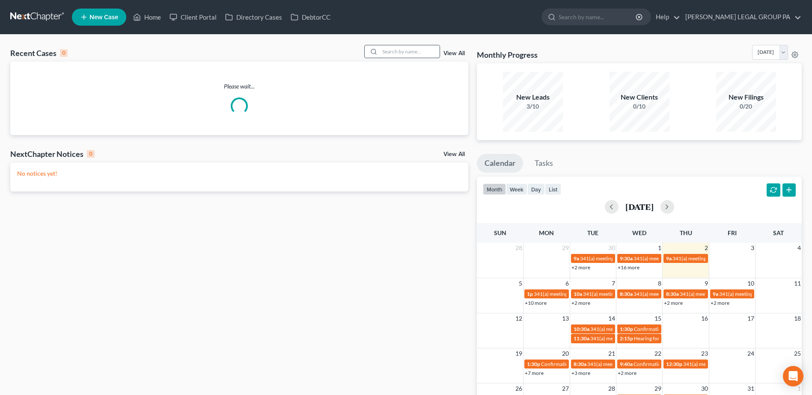
click at [406, 48] on input "search" at bounding box center [410, 51] width 60 height 12
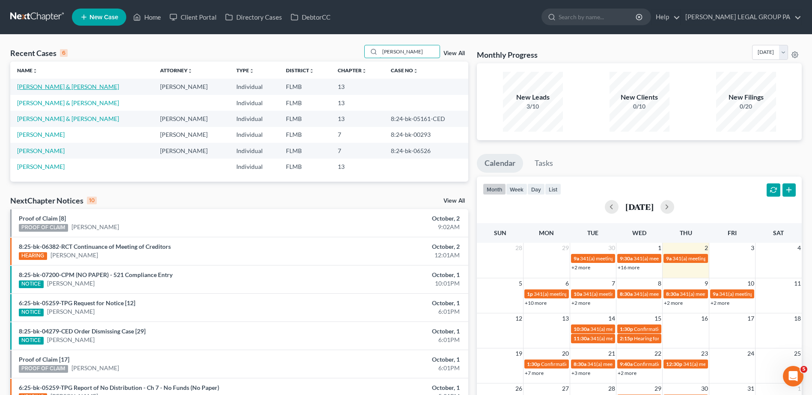
type input "[PERSON_NAME]"
click at [39, 89] on link "[PERSON_NAME] & [PERSON_NAME]" at bounding box center [68, 86] width 102 height 7
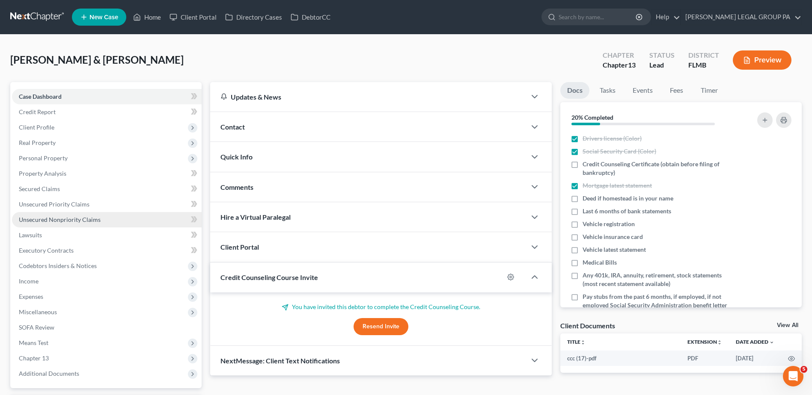
scroll to position [75, 0]
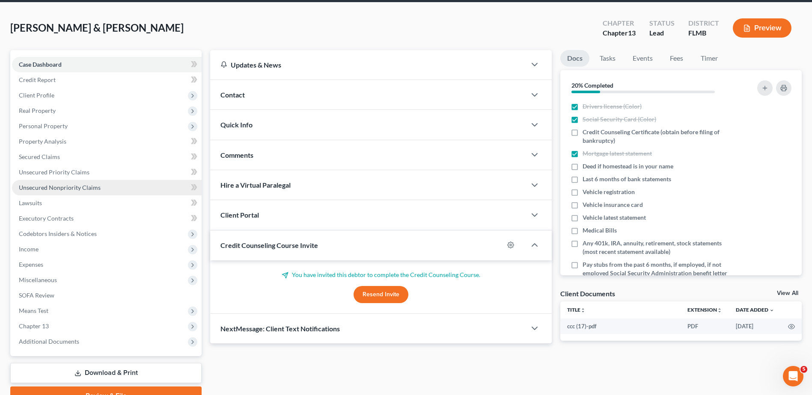
click at [83, 186] on span "Unsecured Nonpriority Claims" at bounding box center [60, 187] width 82 height 7
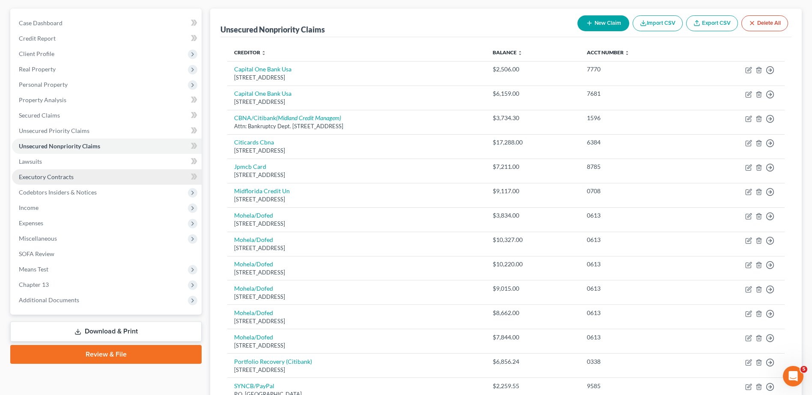
scroll to position [86, 0]
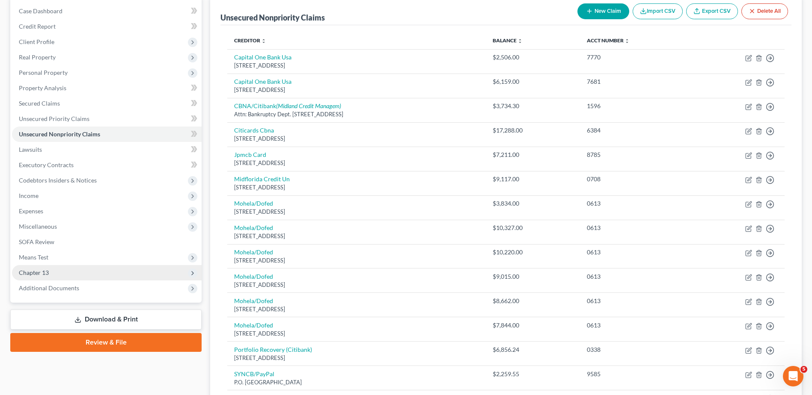
click at [77, 277] on span "Chapter 13" at bounding box center [107, 272] width 190 height 15
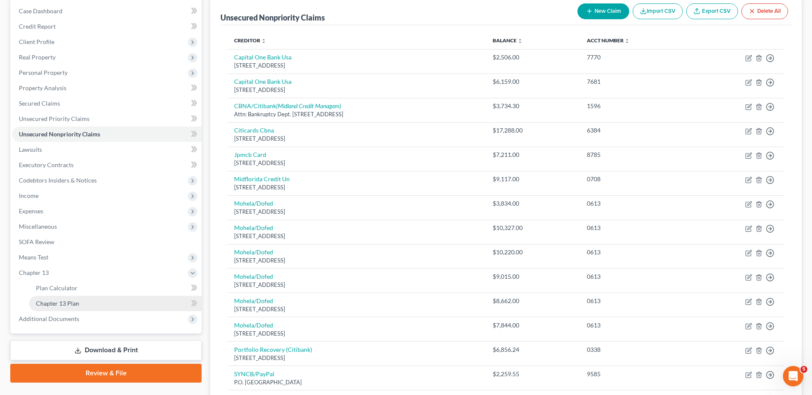
click at [90, 303] on link "Chapter 13 Plan" at bounding box center [115, 303] width 172 height 15
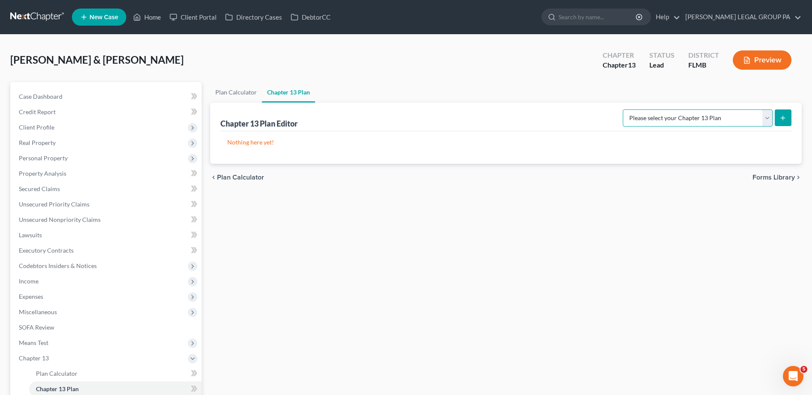
click at [689, 113] on select "Please select your Chapter 13 Plan Middle District of [US_STATE][GEOGRAPHIC_DAT…" at bounding box center [698, 118] width 150 height 17
click at [632, 110] on select "Please select your Chapter 13 Plan Middle District of [US_STATE][GEOGRAPHIC_DAT…" at bounding box center [698, 118] width 150 height 17
click at [744, 119] on select "Please select your Chapter 13 Plan Middle District of [US_STATE][GEOGRAPHIC_DAT…" at bounding box center [698, 118] width 150 height 17
select select "1"
click at [632, 110] on select "Please select your Chapter 13 Plan Middle District of [US_STATE][GEOGRAPHIC_DAT…" at bounding box center [698, 118] width 150 height 17
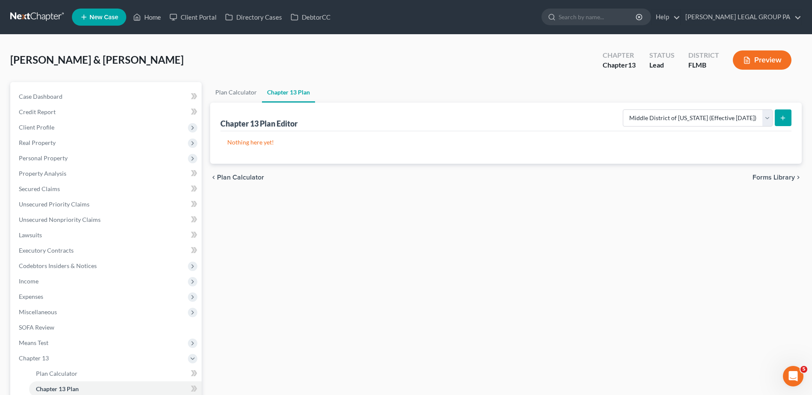
click at [783, 121] on icon "submit" at bounding box center [782, 118] width 7 height 7
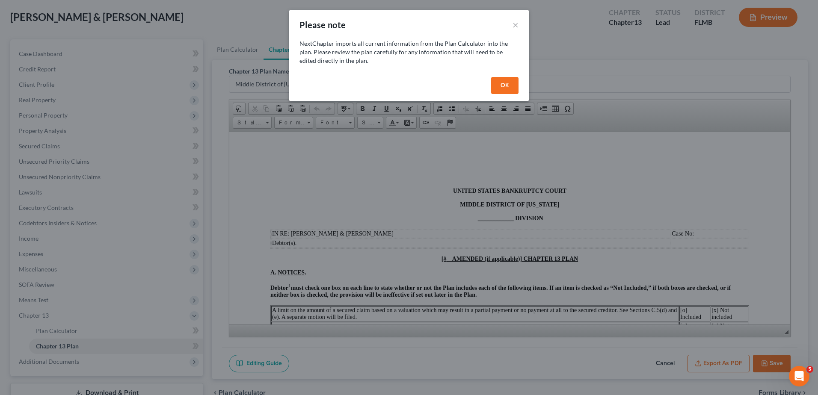
click at [501, 82] on button "OK" at bounding box center [504, 85] width 27 height 17
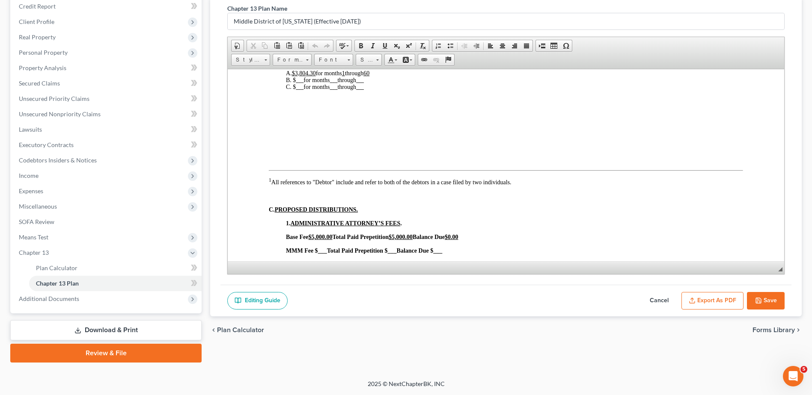
scroll to position [171, 0]
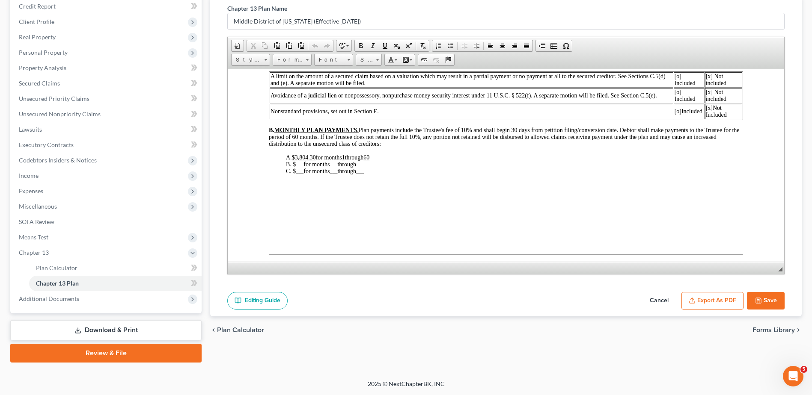
click at [660, 297] on button "Cancel" at bounding box center [659, 301] width 38 height 18
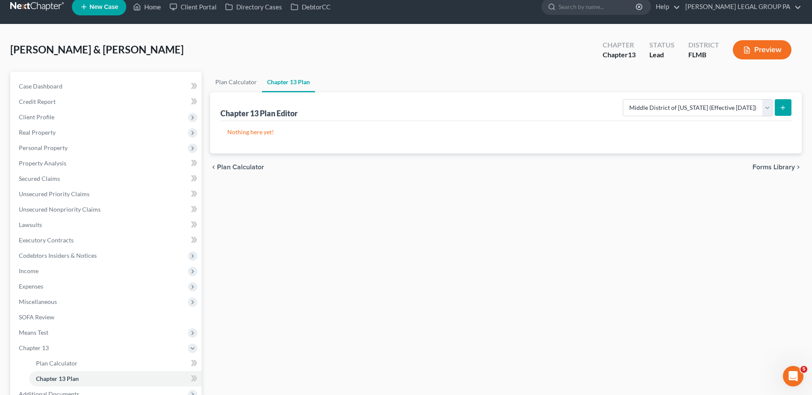
scroll to position [0, 0]
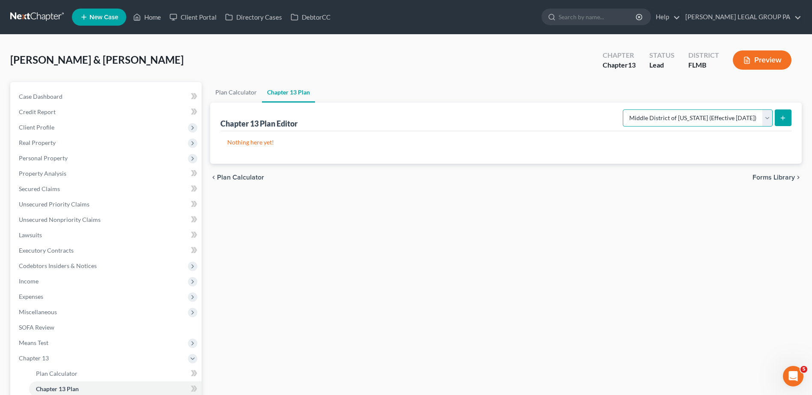
click at [676, 120] on select "Please select your Chapter 13 Plan Middle District of Florida Middle District o…" at bounding box center [698, 118] width 150 height 17
select select "0"
click at [632, 110] on select "Please select your Chapter 13 Plan Middle District of Florida Middle District o…" at bounding box center [698, 118] width 150 height 17
click at [778, 111] on button "submit" at bounding box center [782, 118] width 17 height 17
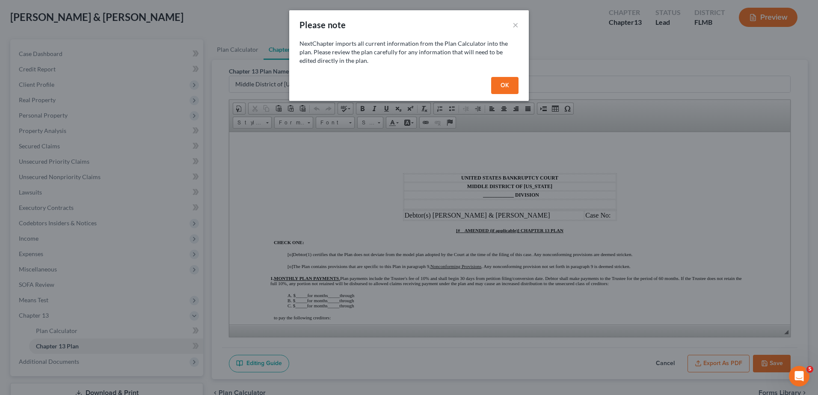
click at [510, 83] on button "OK" at bounding box center [504, 85] width 27 height 17
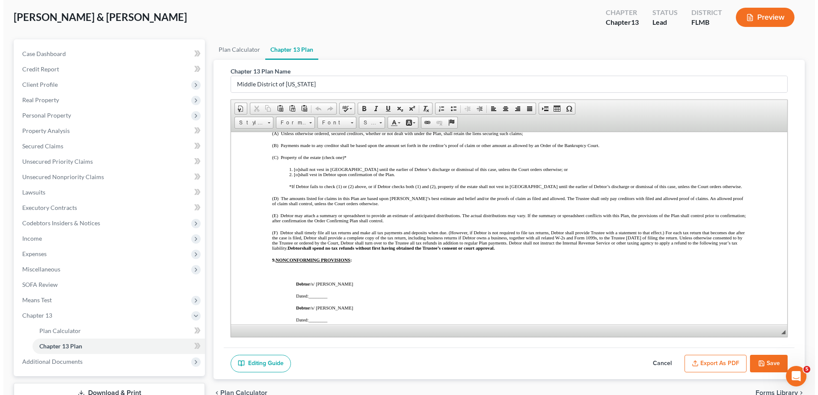
scroll to position [895, 0]
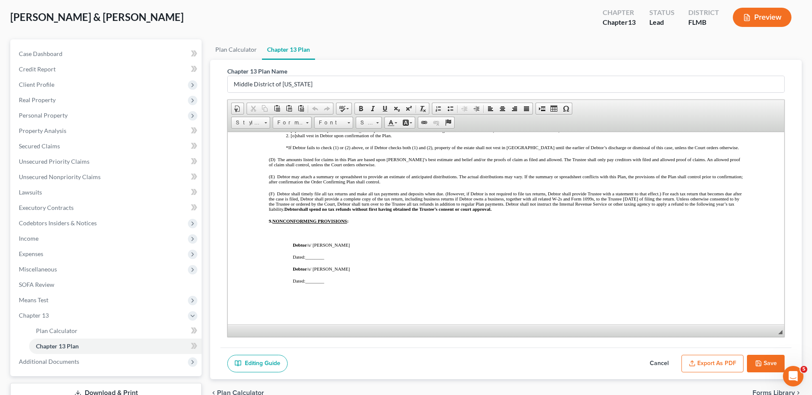
click at [654, 356] on button "Cancel" at bounding box center [659, 364] width 38 height 18
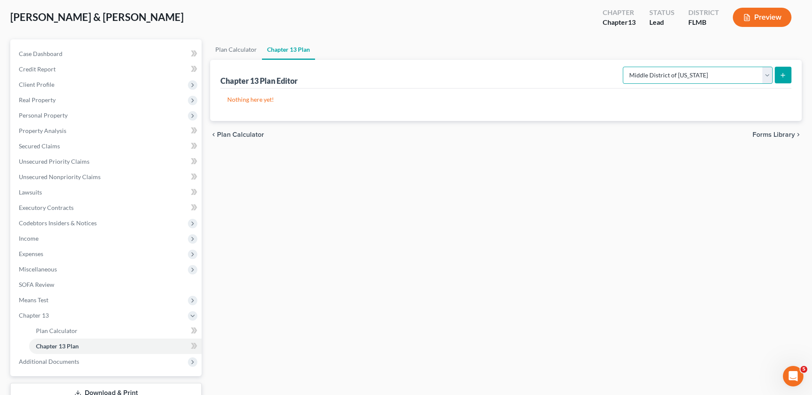
click at [727, 79] on select "Please select your Chapter 13 Plan Middle District of Florida Middle District o…" at bounding box center [698, 75] width 150 height 17
select select "2"
click at [632, 67] on select "Please select your Chapter 13 Plan Middle District of Florida Middle District o…" at bounding box center [698, 75] width 150 height 17
click at [778, 71] on button "submit" at bounding box center [782, 75] width 17 height 17
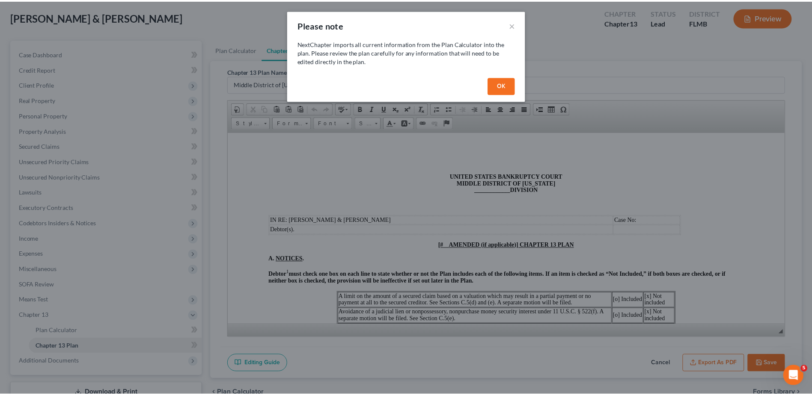
scroll to position [0, 0]
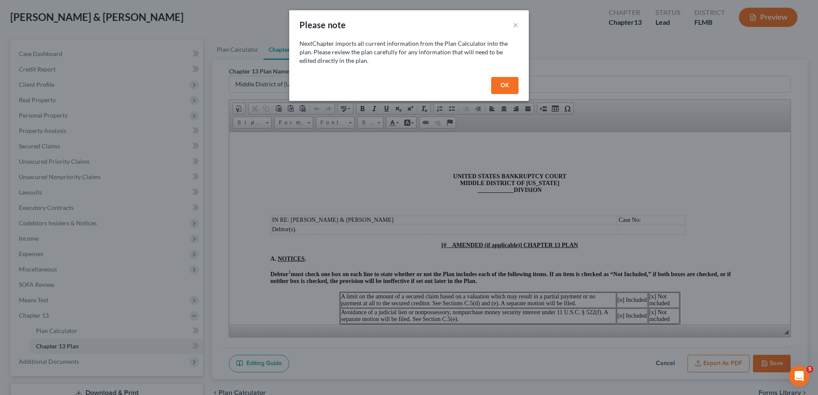
click at [507, 83] on button "OK" at bounding box center [504, 85] width 27 height 17
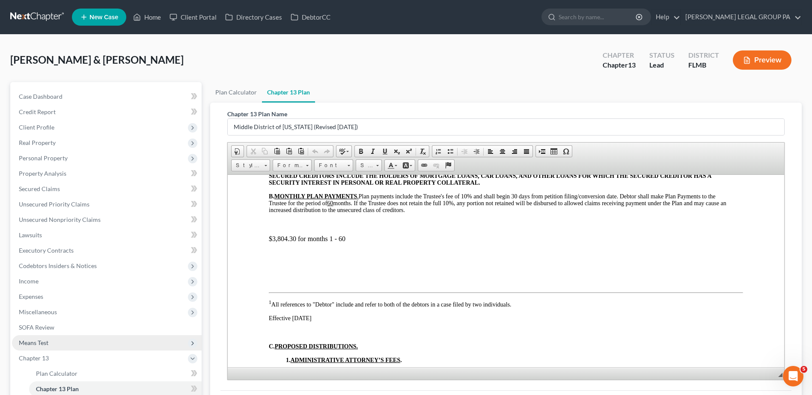
click at [46, 348] on span "Means Test" at bounding box center [107, 342] width 190 height 15
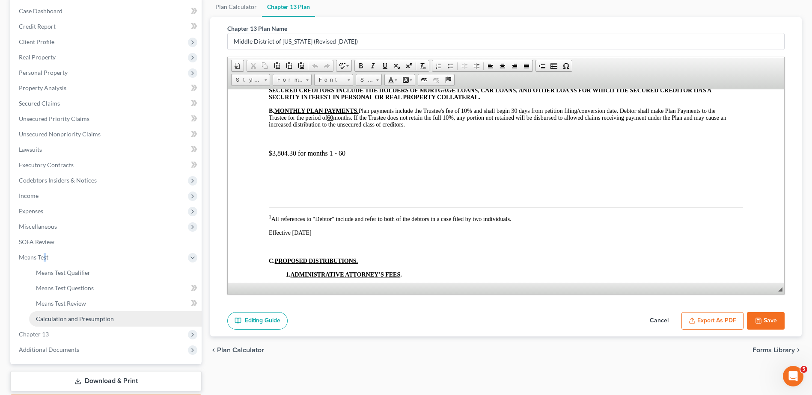
click at [82, 322] on span "Calculation and Presumption" at bounding box center [75, 318] width 78 height 7
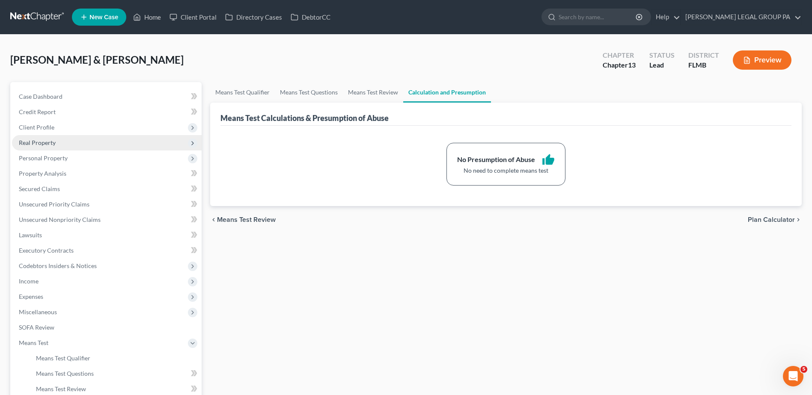
click at [80, 137] on span "Real Property" at bounding box center [107, 142] width 190 height 15
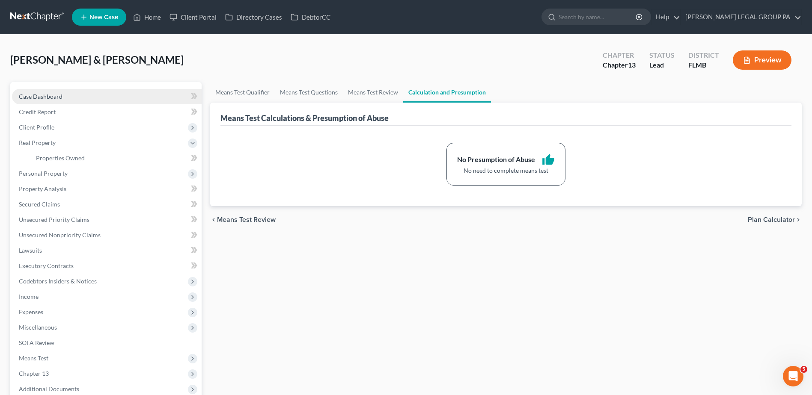
click at [72, 98] on link "Case Dashboard" at bounding box center [107, 96] width 190 height 15
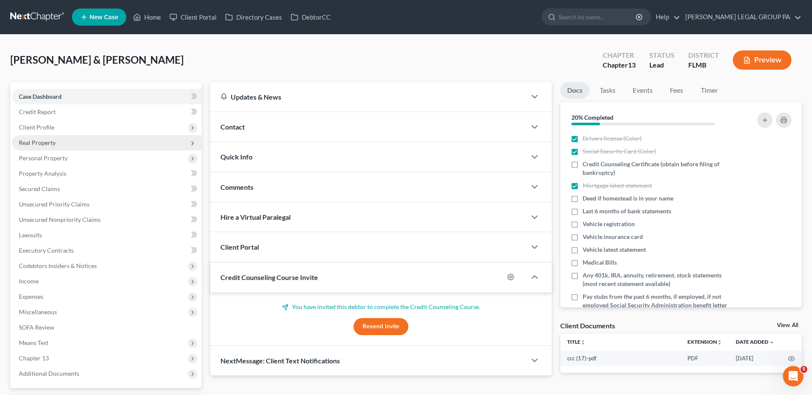
click at [89, 136] on span "Real Property" at bounding box center [107, 142] width 190 height 15
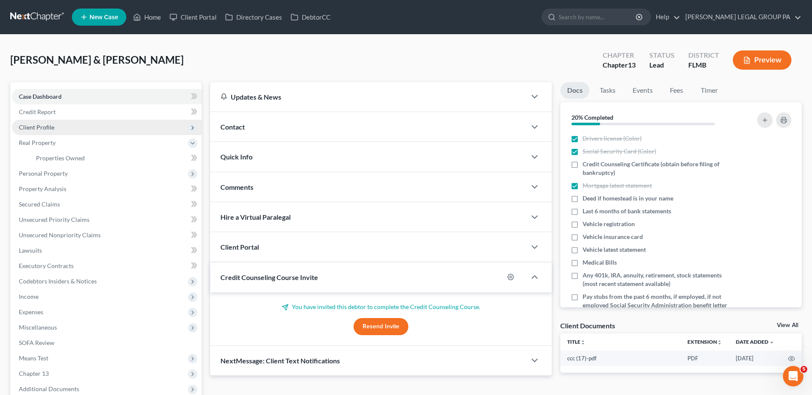
drag, startPoint x: 71, startPoint y: 129, endPoint x: 75, endPoint y: 130, distance: 4.8
click at [71, 128] on span "Client Profile" at bounding box center [107, 127] width 190 height 15
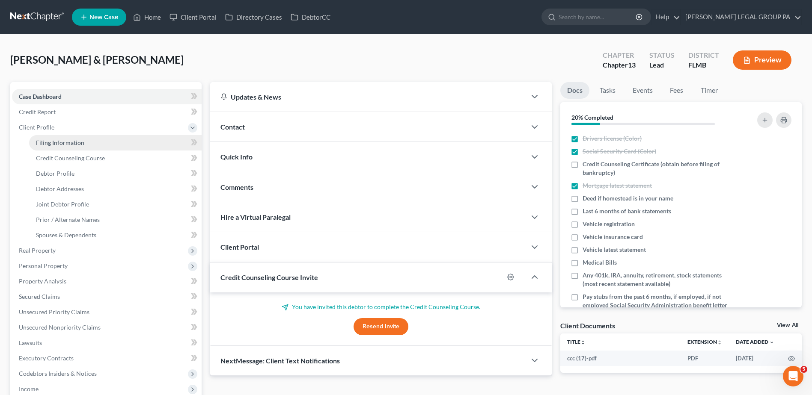
click at [93, 145] on link "Filing Information" at bounding box center [115, 142] width 172 height 15
select select "1"
select select "3"
select select "0"
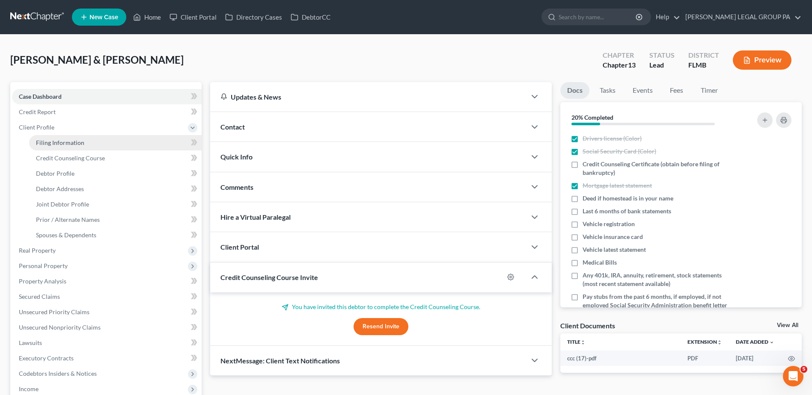
select select "0"
select select "9"
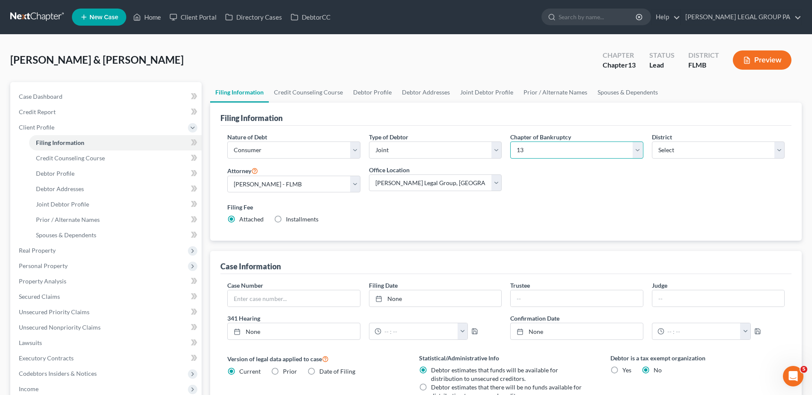
click at [578, 150] on select "Select 7 11 12 13" at bounding box center [576, 150] width 133 height 17
select select "0"
click at [510, 142] on select "Select 7 11 12 13" at bounding box center [576, 150] width 133 height 17
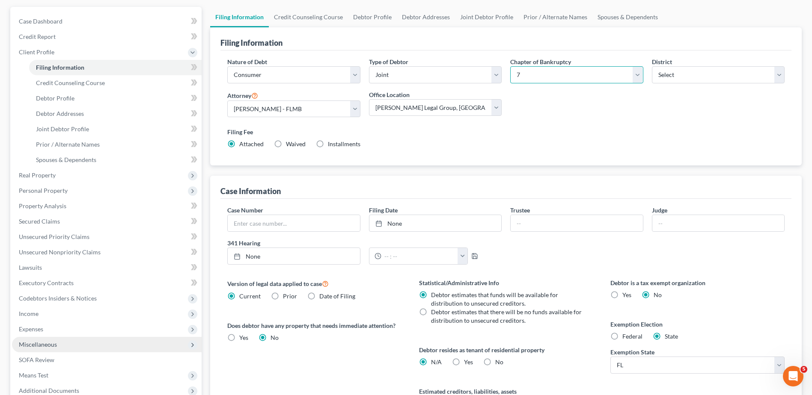
scroll to position [169, 0]
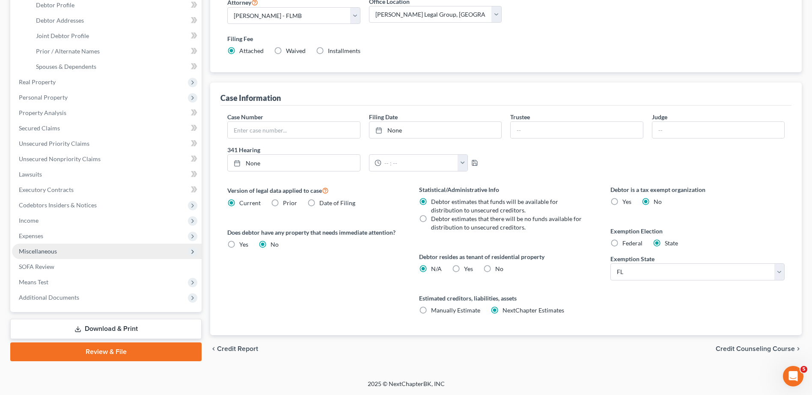
click at [83, 252] on span "Miscellaneous" at bounding box center [107, 251] width 190 height 15
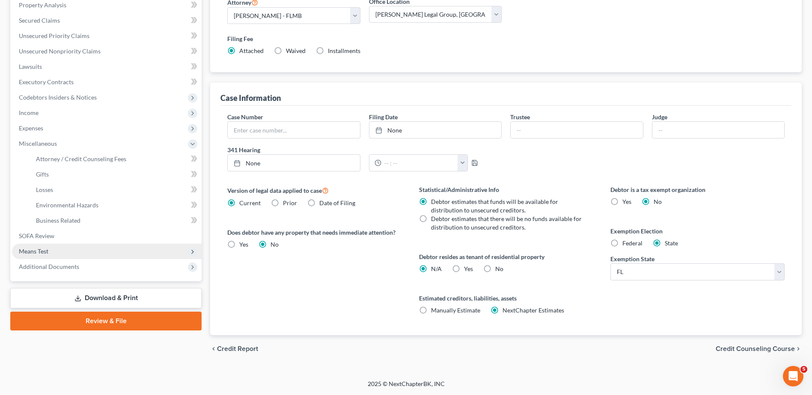
click at [63, 246] on span "Means Test" at bounding box center [107, 251] width 190 height 15
click at [80, 249] on span "Calculation and Presumption" at bounding box center [75, 251] width 78 height 7
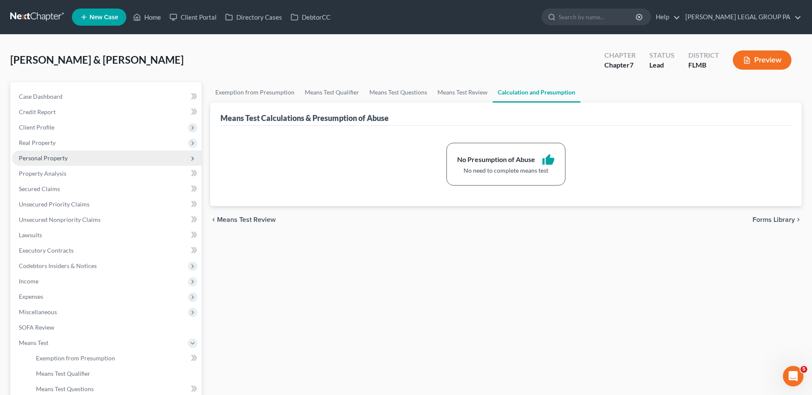
click at [79, 155] on span "Personal Property" at bounding box center [107, 158] width 190 height 15
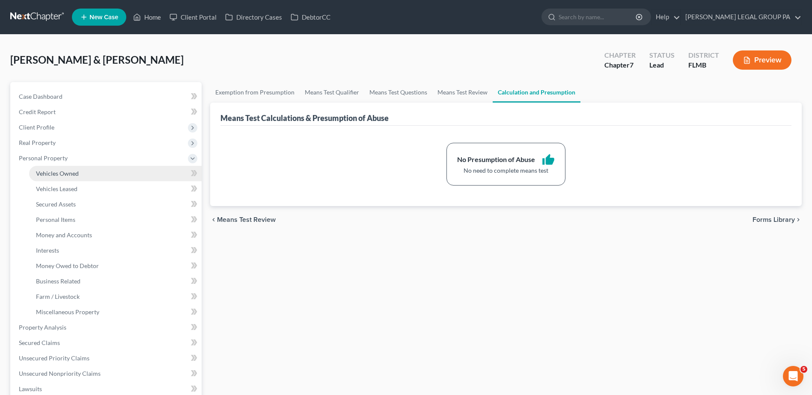
click at [84, 170] on link "Vehicles Owned" at bounding box center [115, 173] width 172 height 15
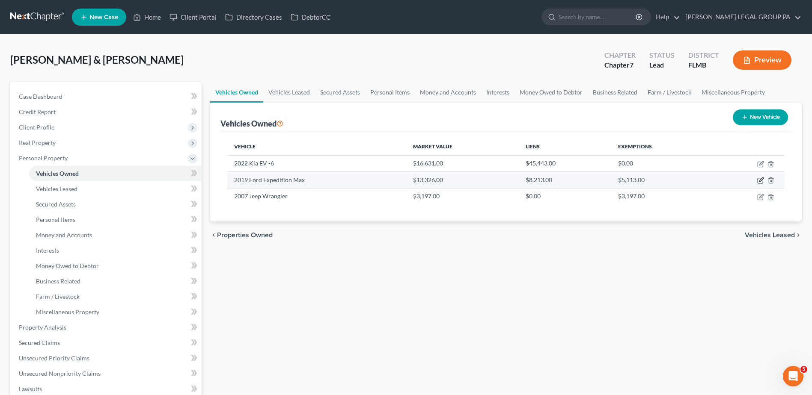
click at [761, 180] on icon "button" at bounding box center [760, 180] width 7 height 7
select select "0"
select select "7"
select select "3"
select select "2"
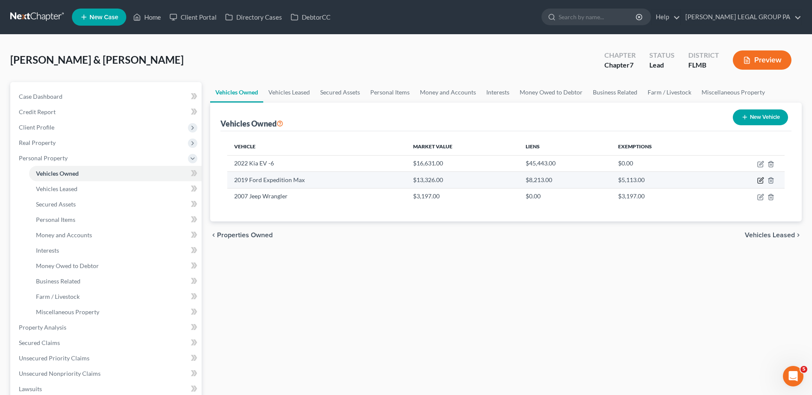
select select "2"
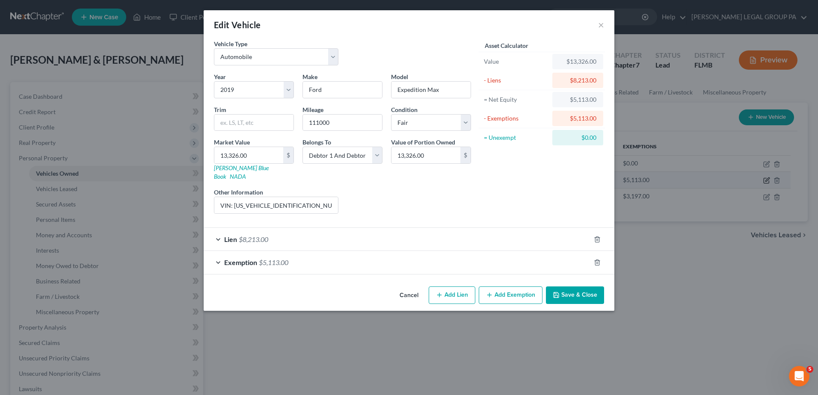
checkbox input "true"
click at [300, 254] on div "Exemption $5,113.00" at bounding box center [397, 262] width 387 height 23
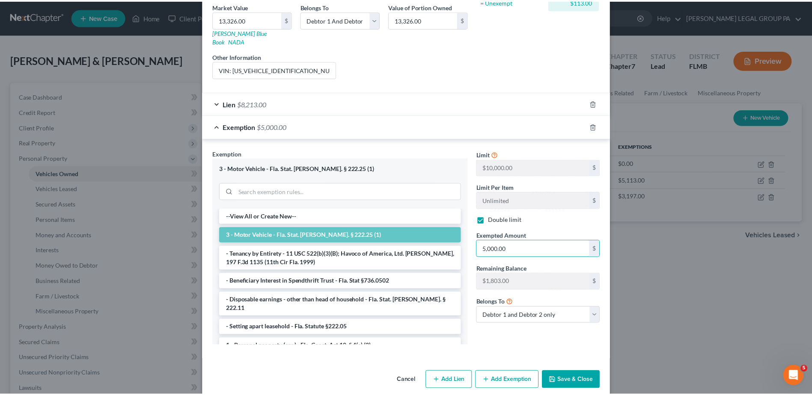
scroll to position [139, 0]
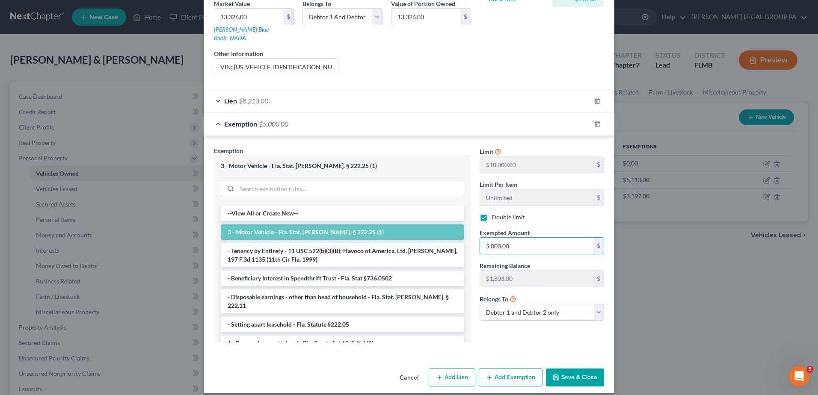
type input "5,000.00"
click at [566, 369] on button "Save & Close" at bounding box center [575, 378] width 58 height 18
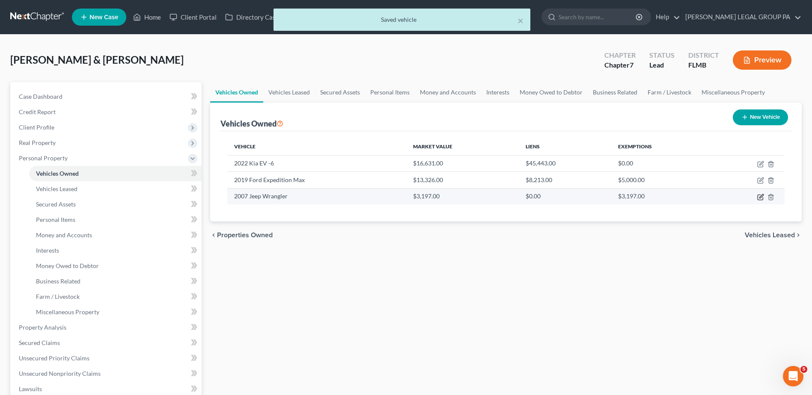
click at [757, 196] on icon "button" at bounding box center [759, 197] width 5 height 5
select select "0"
select select "19"
select select "4"
select select "0"
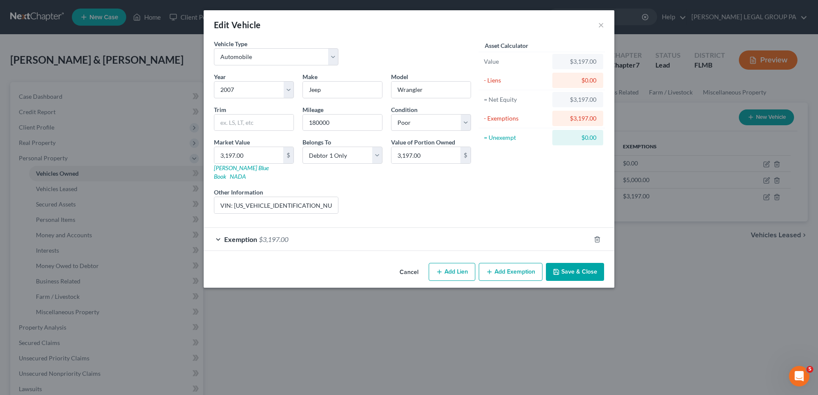
click at [583, 267] on button "Save & Close" at bounding box center [575, 272] width 58 height 18
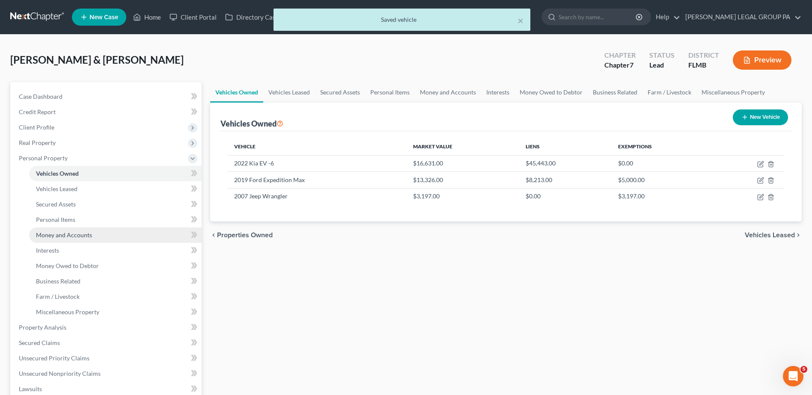
click at [115, 234] on link "Money and Accounts" at bounding box center [115, 235] width 172 height 15
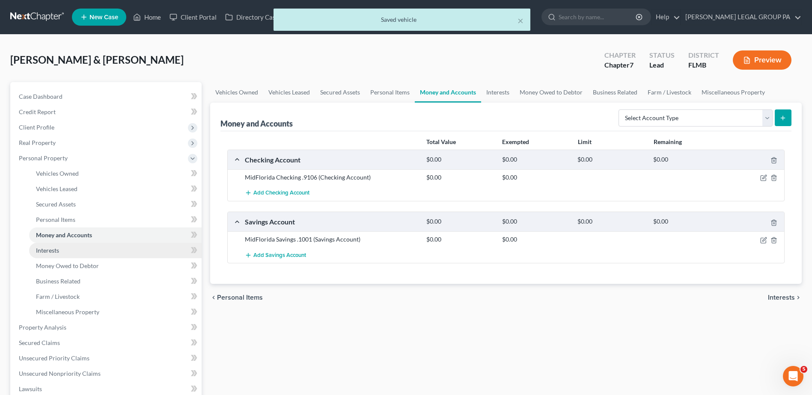
click at [85, 247] on link "Interests" at bounding box center [115, 250] width 172 height 15
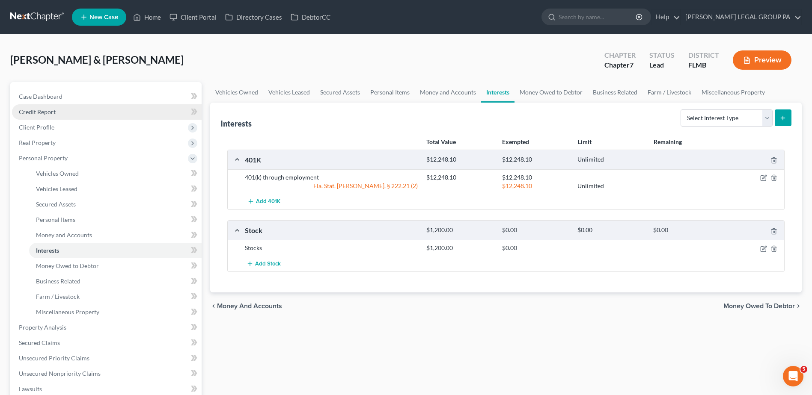
click at [94, 116] on link "Credit Report" at bounding box center [107, 111] width 190 height 15
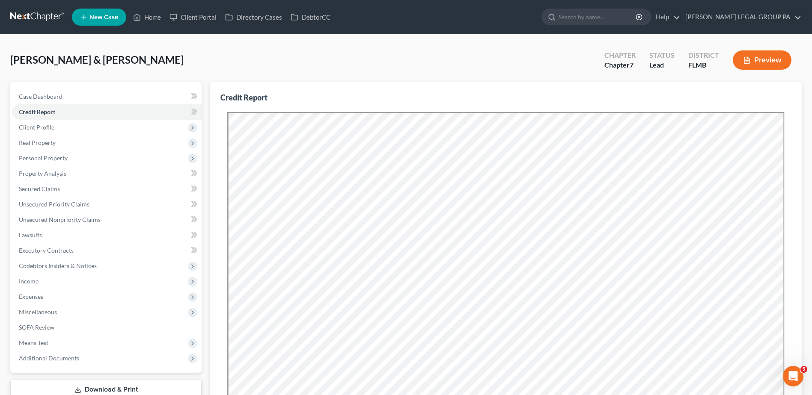
click at [61, 22] on link at bounding box center [37, 16] width 55 height 15
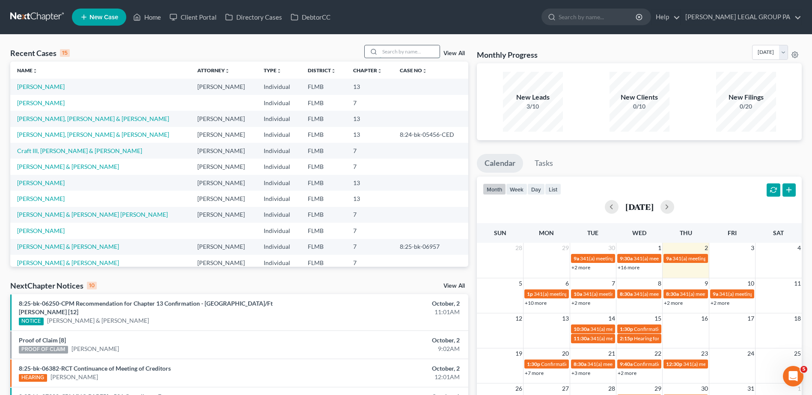
click at [392, 52] on input "search" at bounding box center [410, 51] width 60 height 12
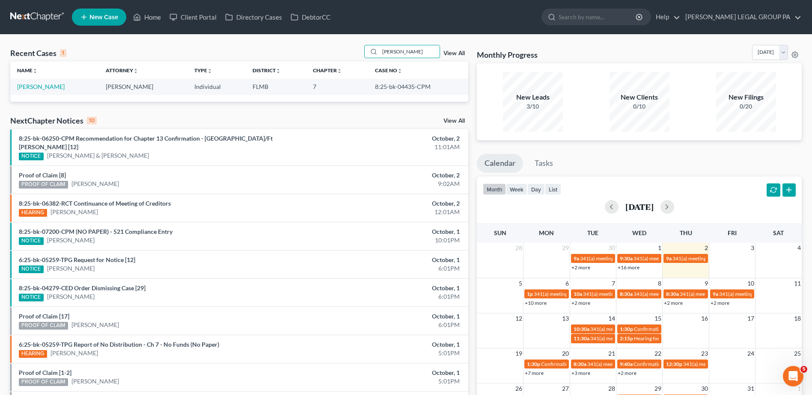
type input "[PERSON_NAME]"
click at [52, 91] on td "[PERSON_NAME]" at bounding box center [54, 87] width 89 height 16
click at [51, 88] on link "[PERSON_NAME]" at bounding box center [40, 86] width 47 height 7
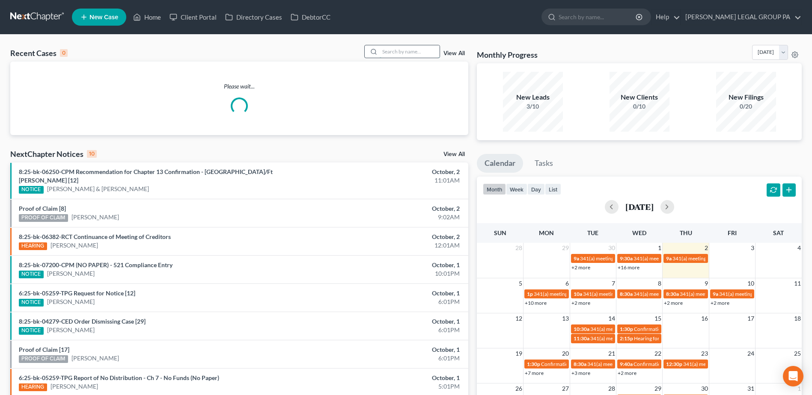
click at [412, 53] on input "search" at bounding box center [410, 51] width 60 height 12
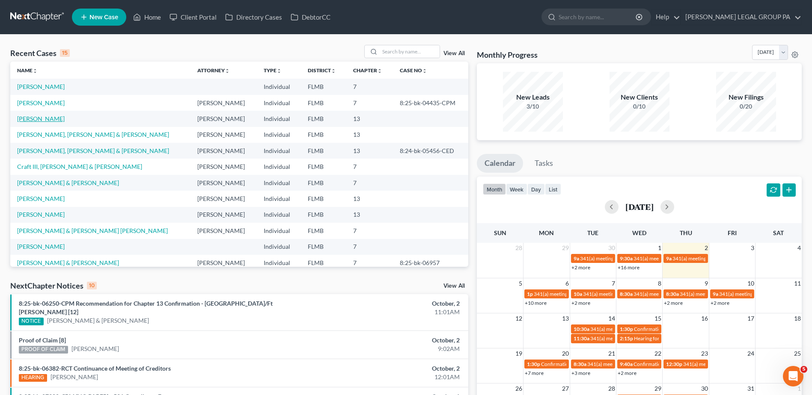
click at [45, 120] on link "[PERSON_NAME]" at bounding box center [40, 118] width 47 height 7
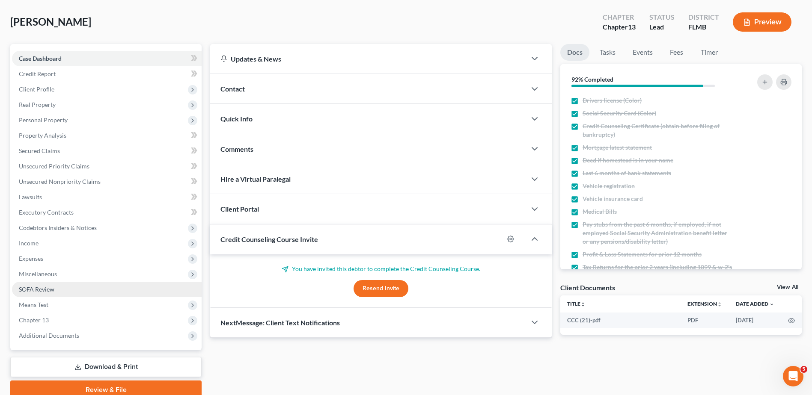
scroll to position [75, 0]
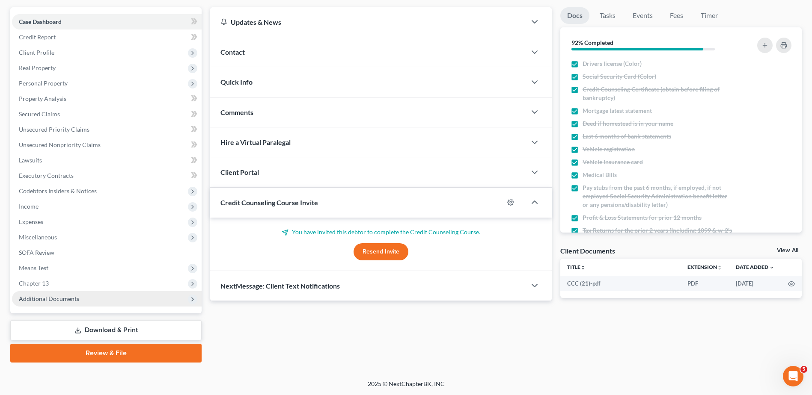
click at [60, 294] on span "Additional Documents" at bounding box center [107, 298] width 190 height 15
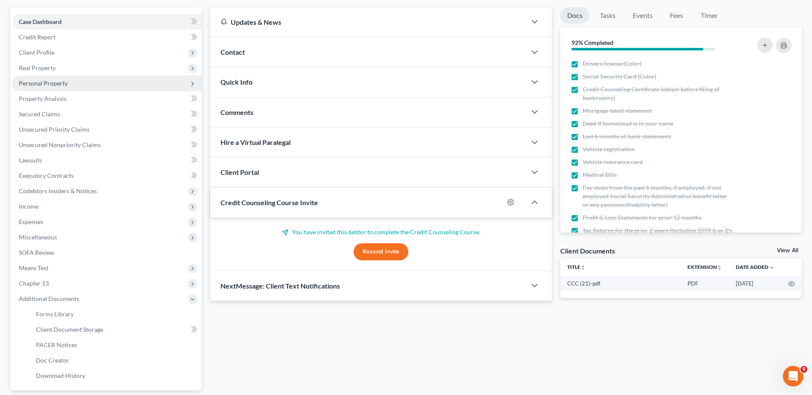
click at [47, 87] on span "Personal Property" at bounding box center [107, 83] width 190 height 15
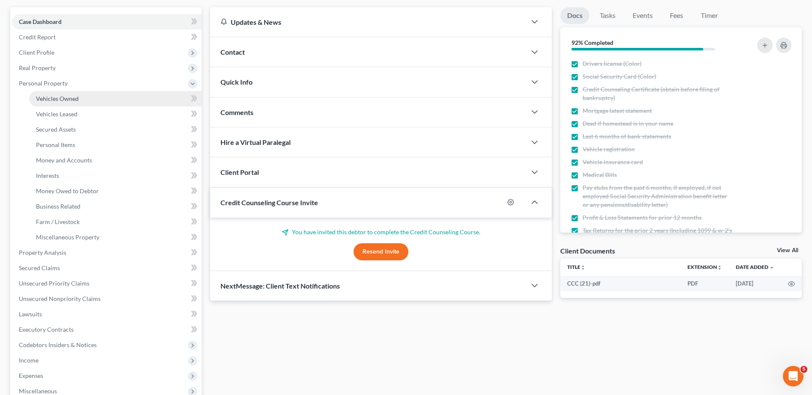
click at [55, 96] on span "Vehicles Owned" at bounding box center [57, 98] width 43 height 7
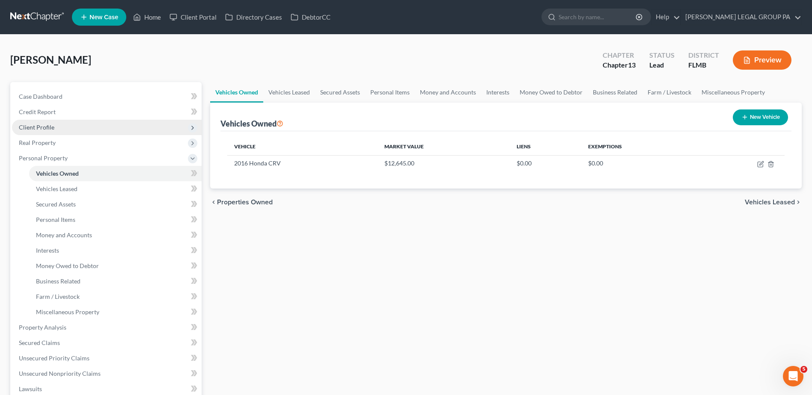
click at [64, 128] on span "Client Profile" at bounding box center [107, 127] width 190 height 15
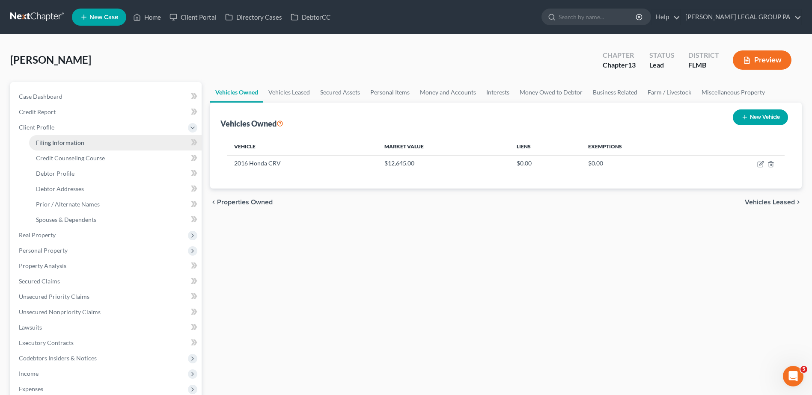
click at [67, 139] on span "Filing Information" at bounding box center [60, 142] width 48 height 7
select select "1"
select select "0"
select select "3"
select select "0"
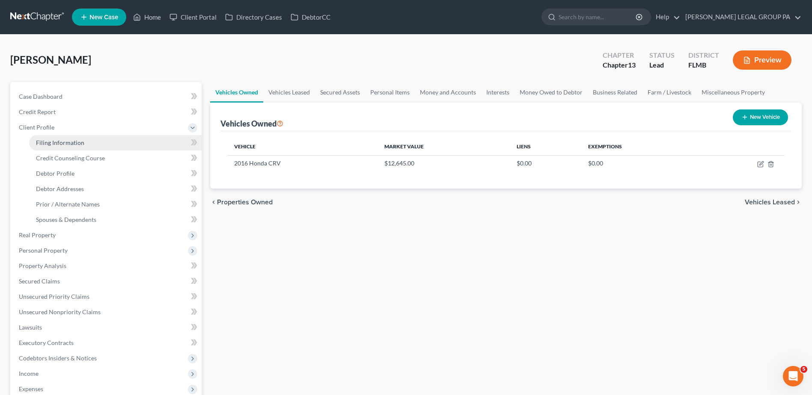
select select "9"
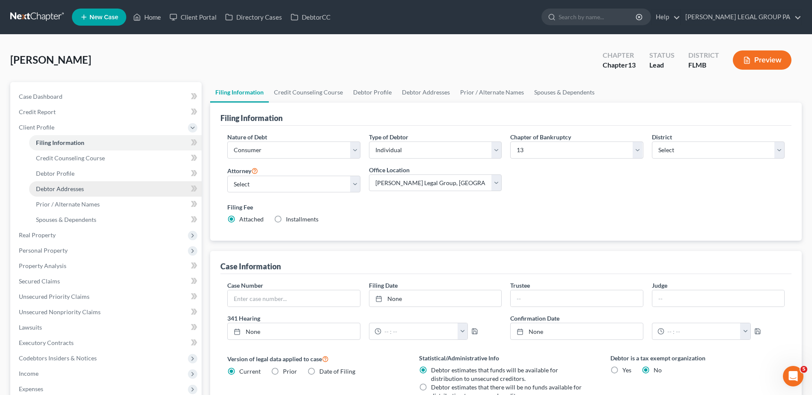
click at [88, 186] on link "Debtor Addresses" at bounding box center [115, 188] width 172 height 15
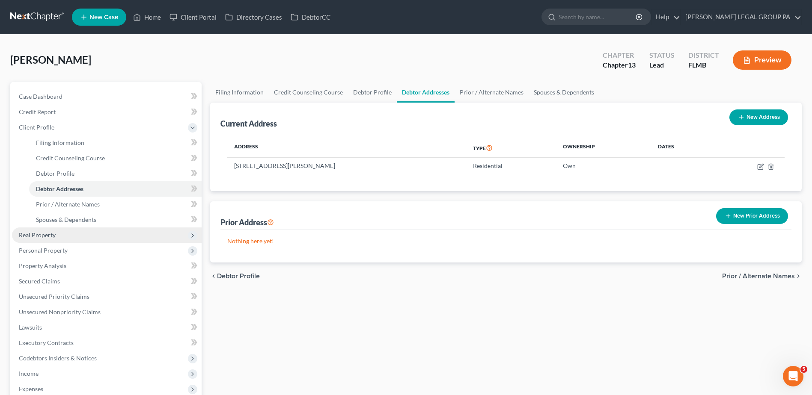
click at [82, 241] on span "Real Property" at bounding box center [107, 235] width 190 height 15
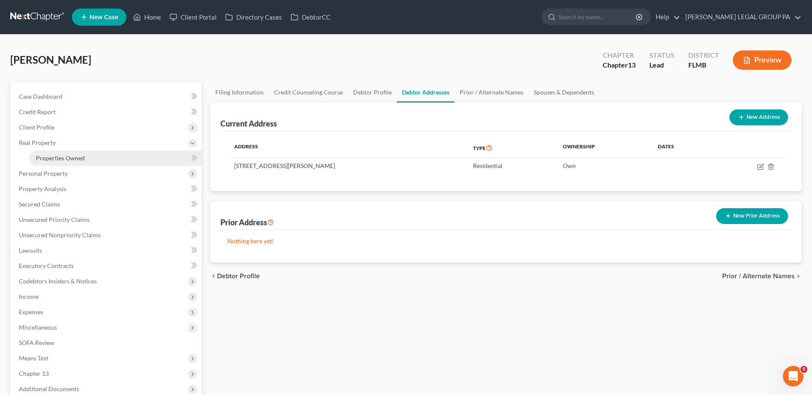
click at [73, 163] on link "Properties Owned" at bounding box center [115, 158] width 172 height 15
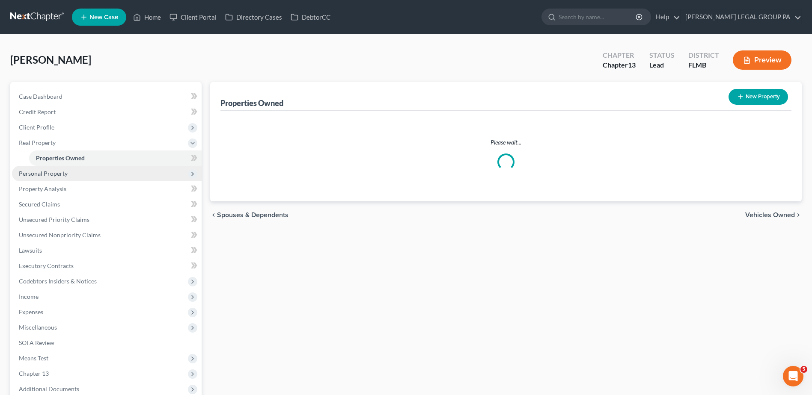
click at [70, 180] on span "Personal Property" at bounding box center [107, 173] width 190 height 15
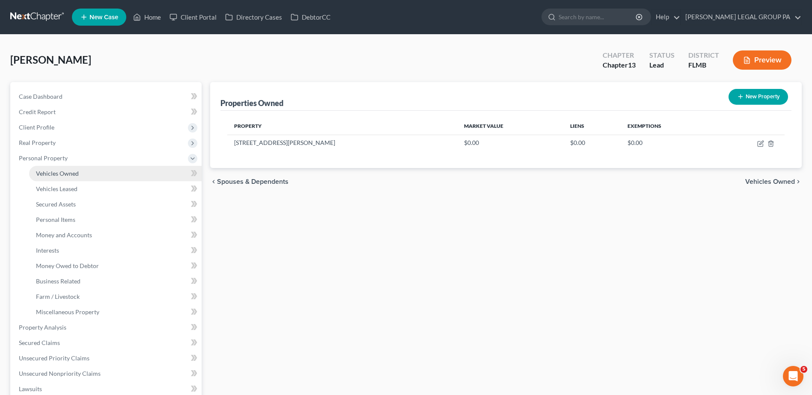
click at [76, 178] on link "Vehicles Owned" at bounding box center [115, 173] width 172 height 15
